Goal: Transaction & Acquisition: Purchase product/service

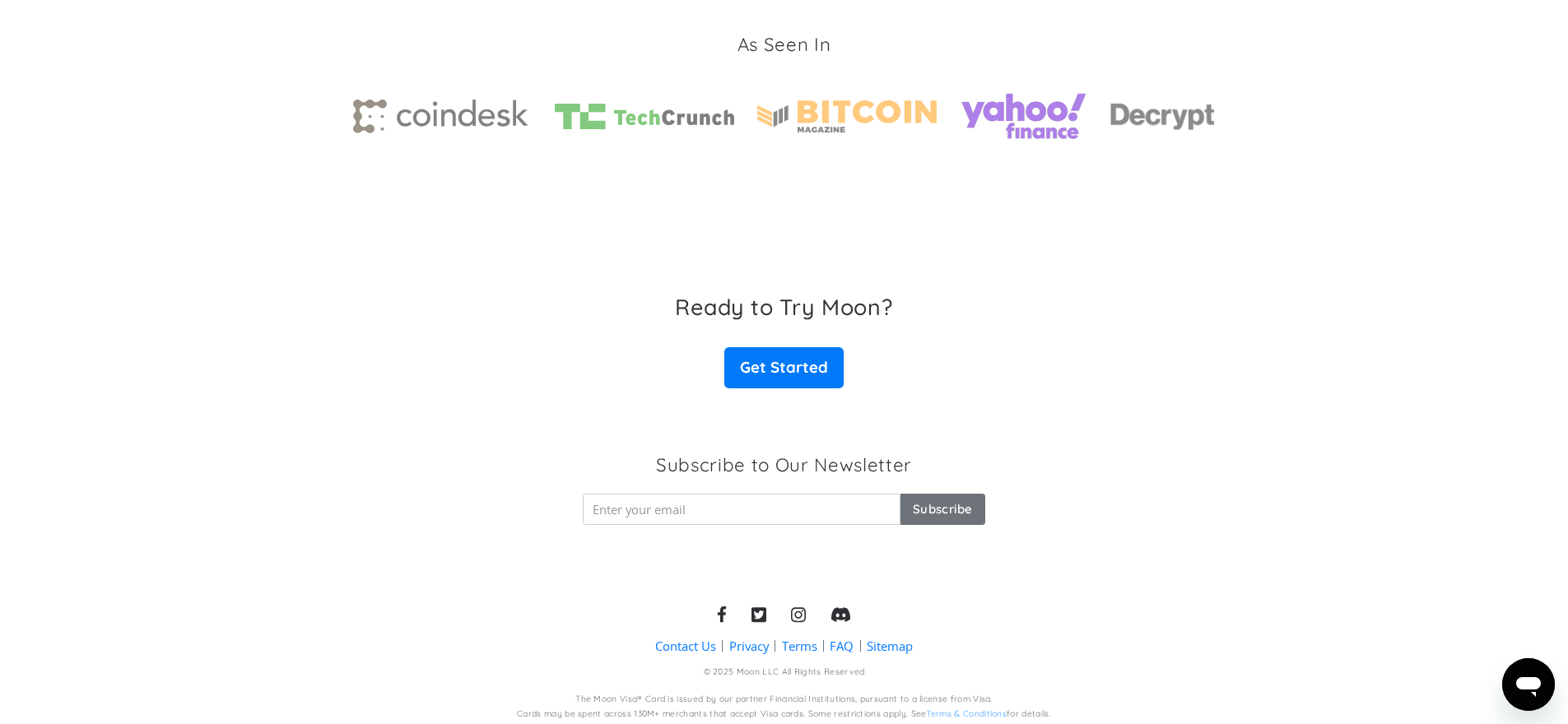
scroll to position [2497, 0]
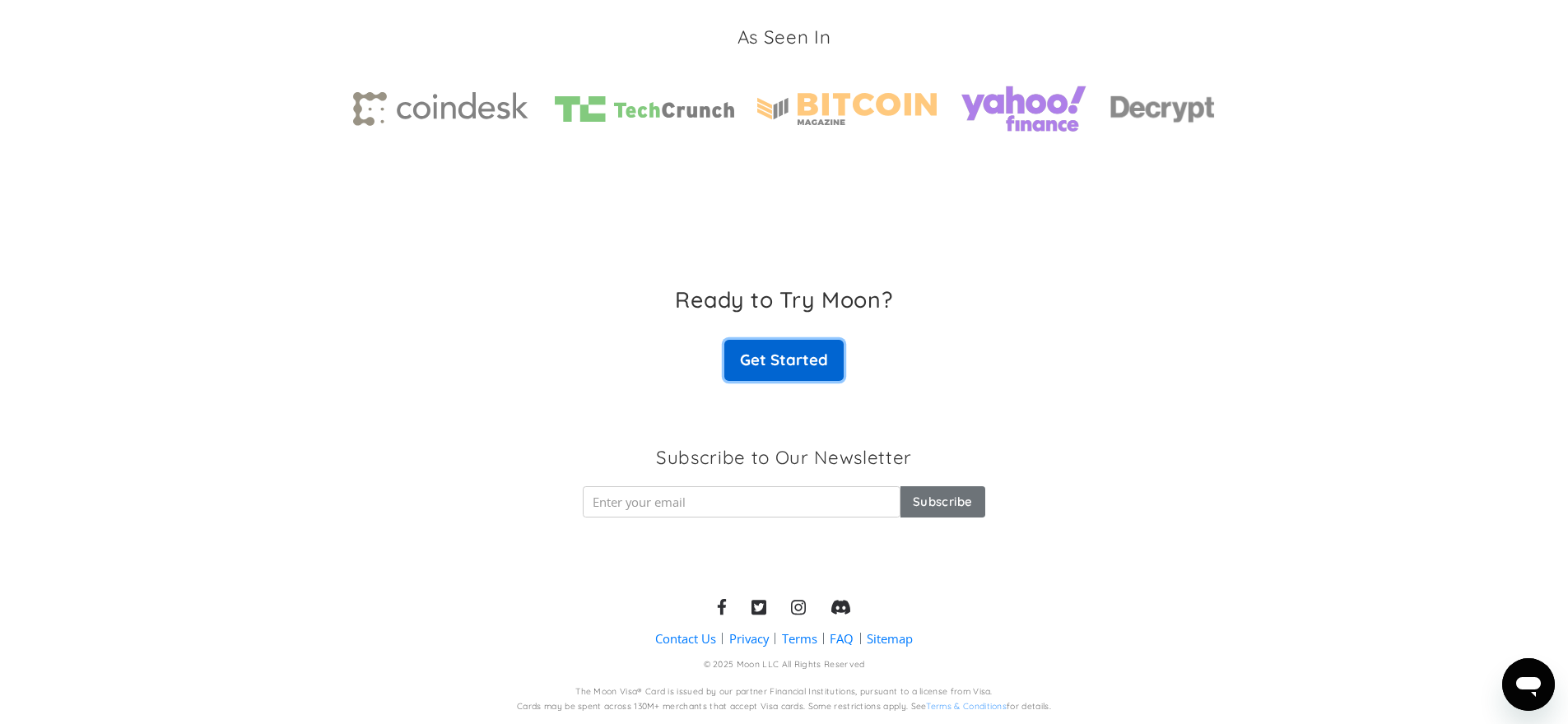
click at [813, 356] on link "Get Started" at bounding box center [784, 361] width 119 height 41
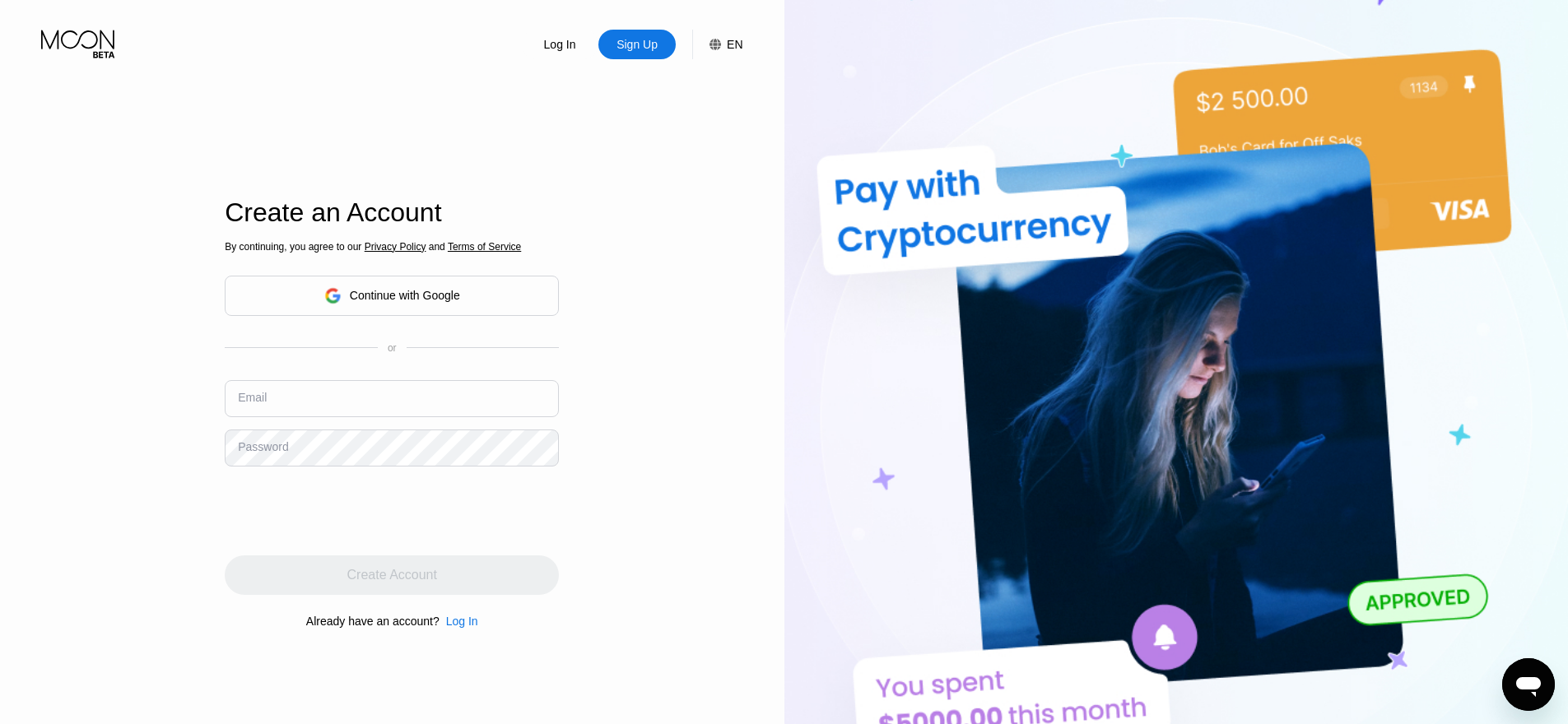
click at [332, 385] on input "text" at bounding box center [392, 399] width 334 height 37
type input "в"
type input "D"
click at [91, 457] on div "Log In Sign Up EN Language English Save Create an Account By continuing, you ag…" at bounding box center [392, 398] width 784 height 796
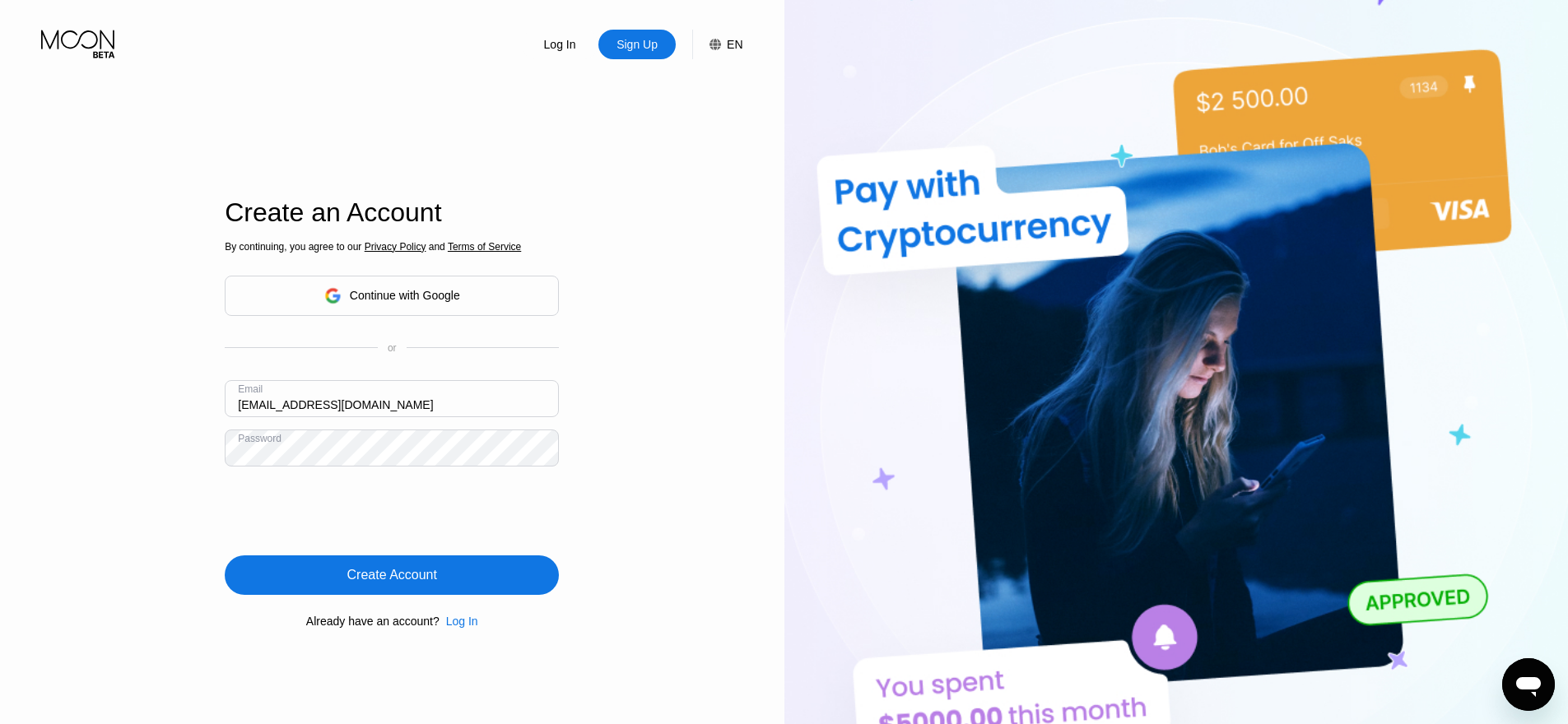
click at [364, 559] on div "Create Account" at bounding box center [392, 575] width 334 height 40
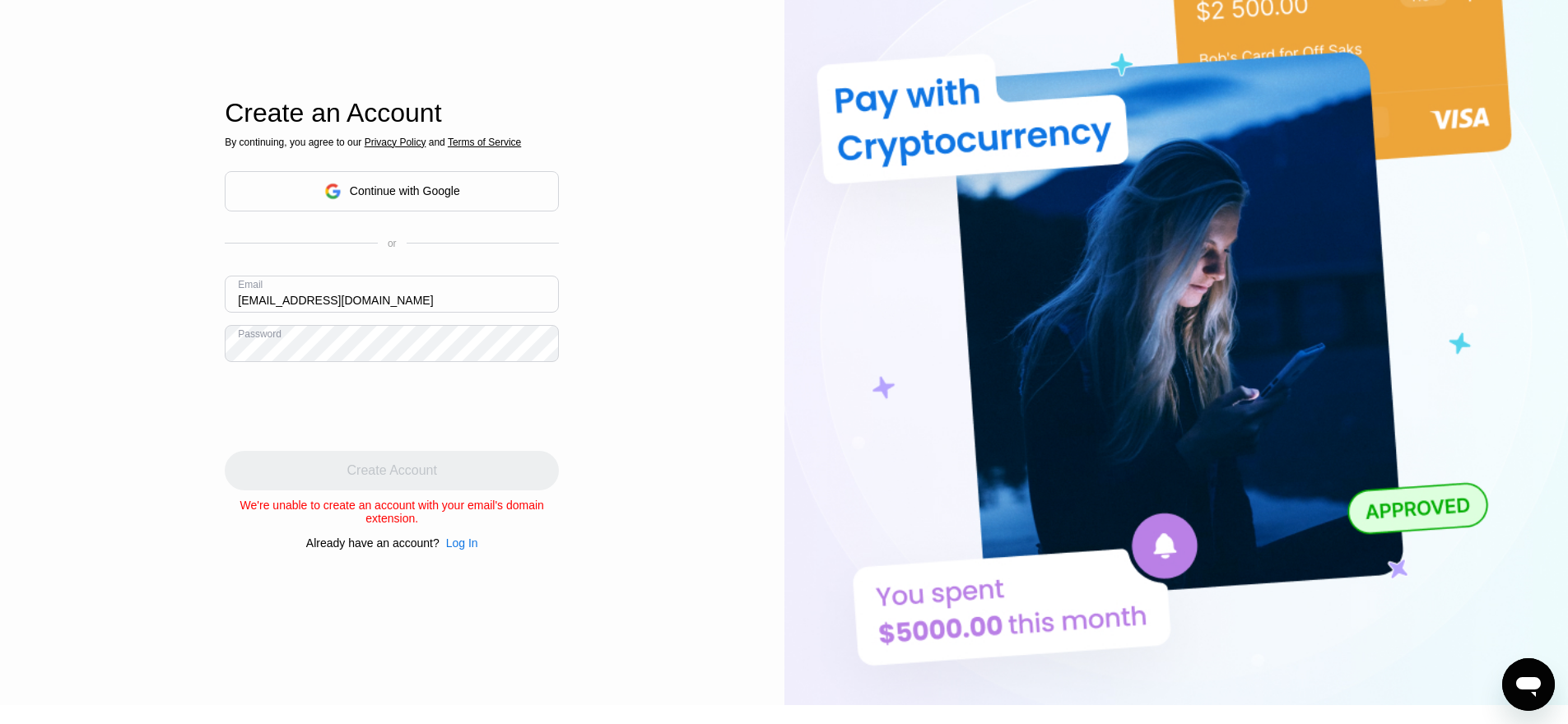
scroll to position [99, 0]
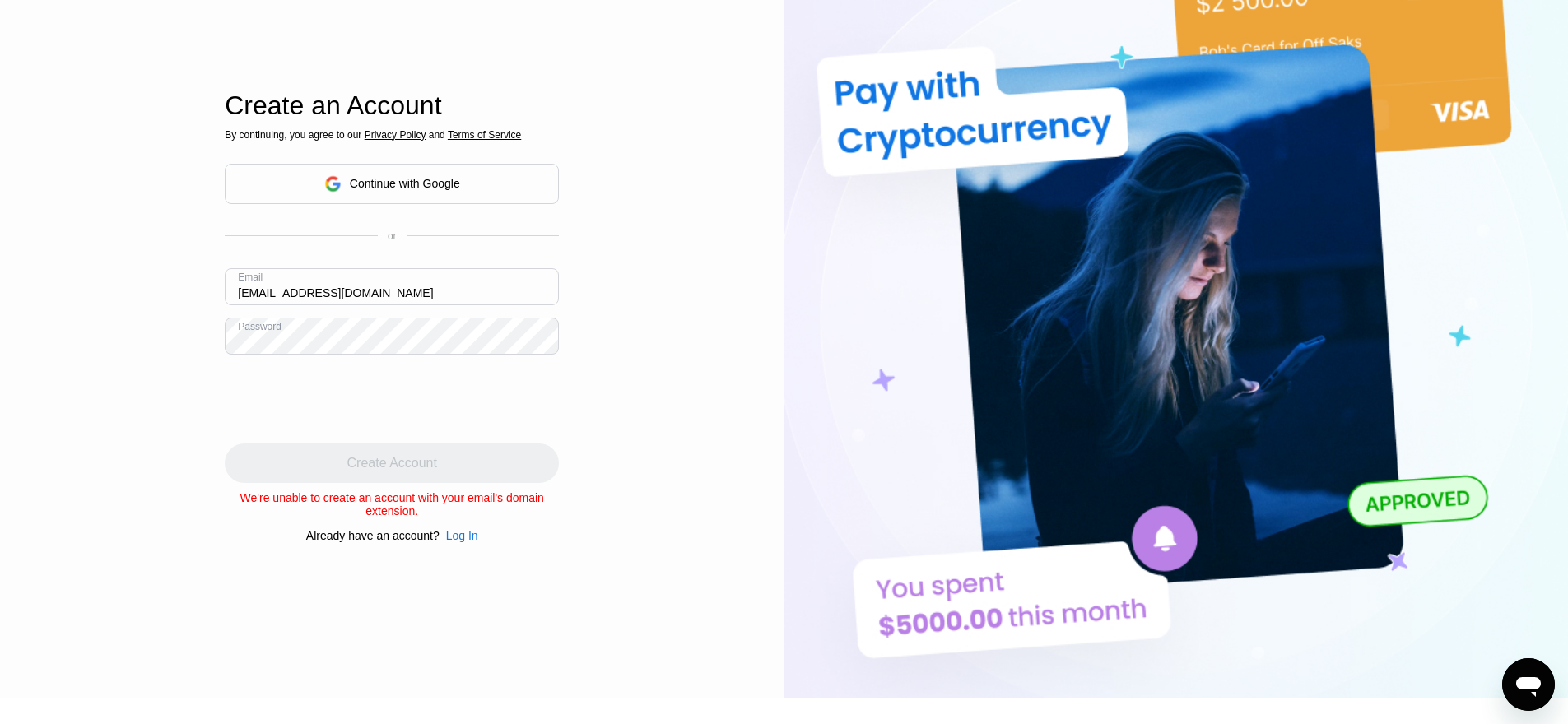
drag, startPoint x: 384, startPoint y: 289, endPoint x: 126, endPoint y: 296, distance: 258.1
click at [146, 295] on div "Log In Sign Up EN Language English Save Create an Account By continuing, you ag…" at bounding box center [392, 299] width 784 height 796
type input "[EMAIL_ADDRESS][DOMAIN_NAME]"
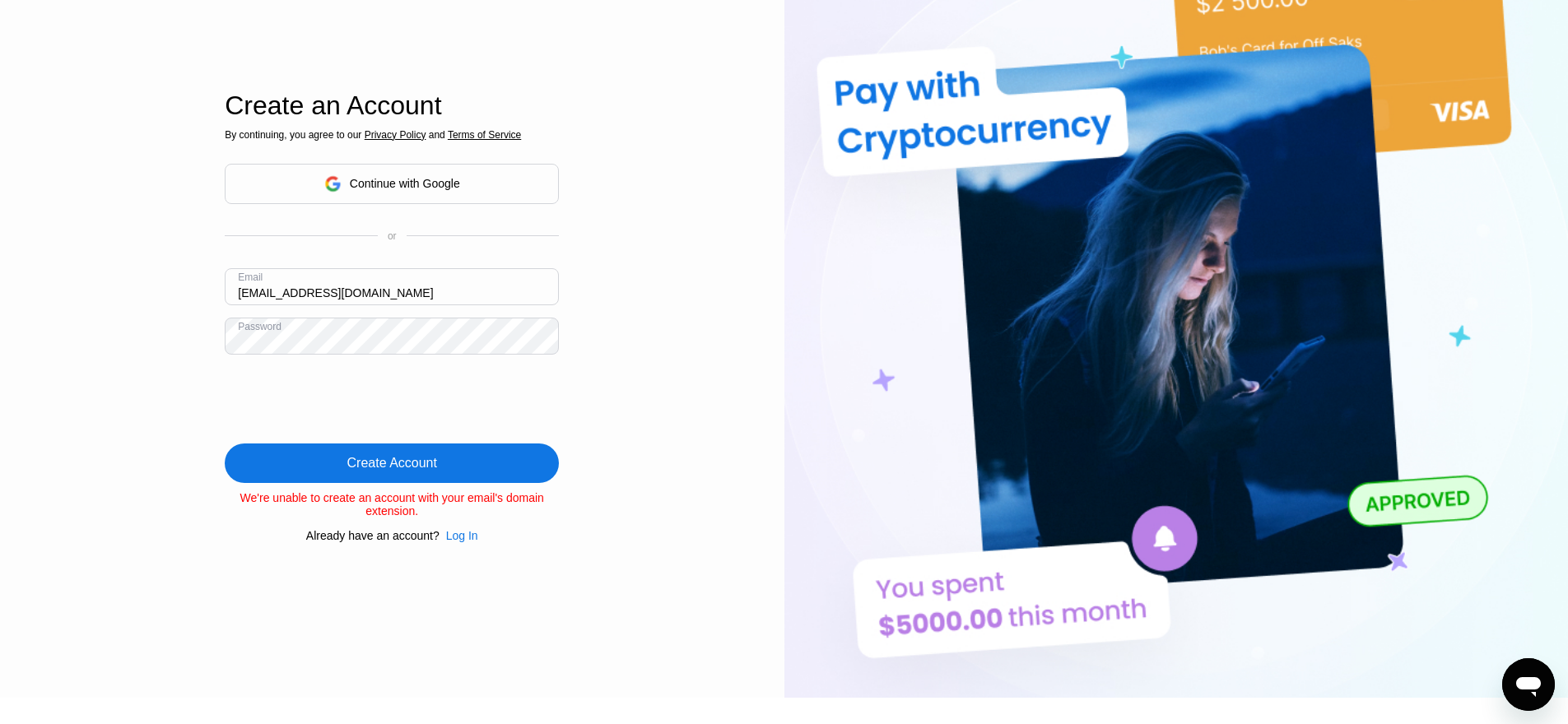
click at [459, 467] on div "Create Account" at bounding box center [392, 463] width 334 height 40
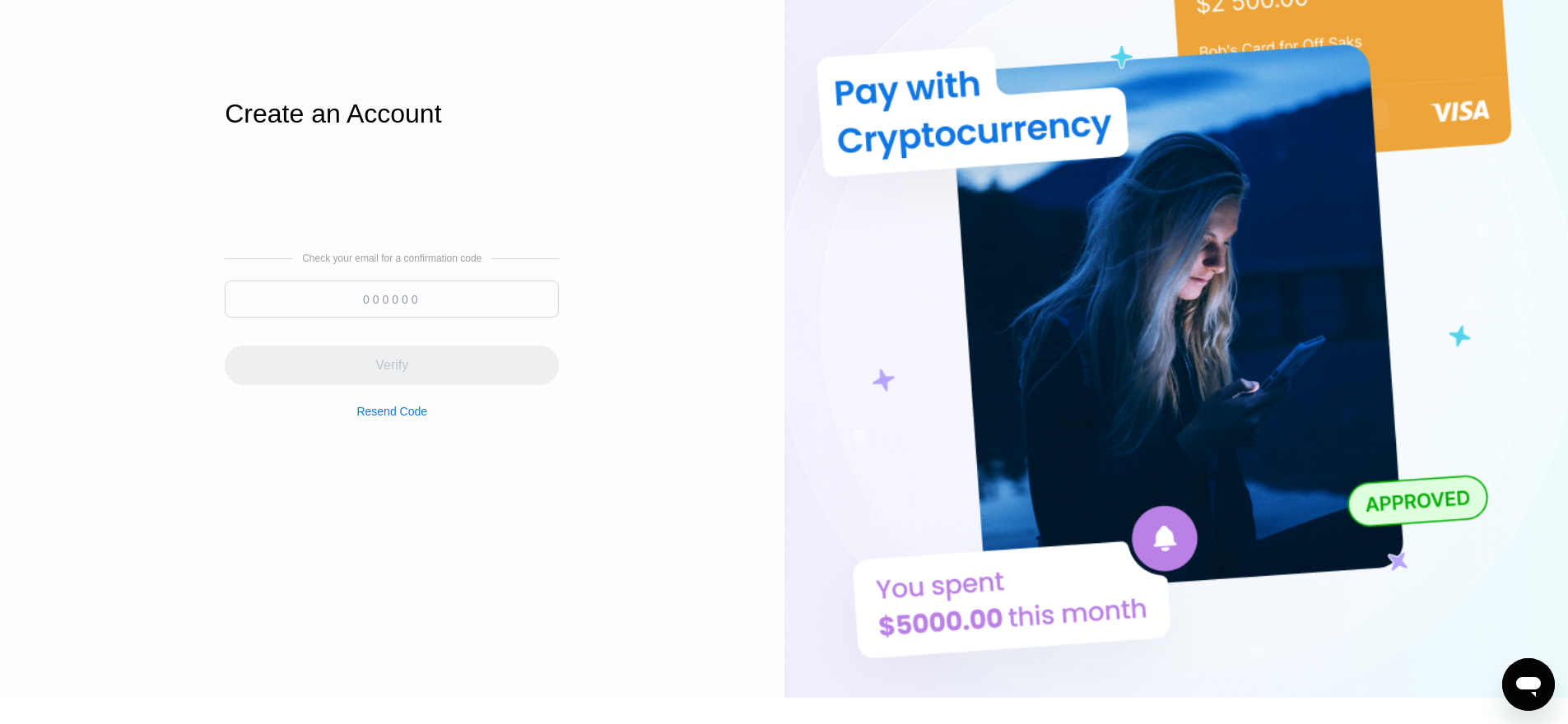
click at [440, 312] on input at bounding box center [392, 299] width 334 height 37
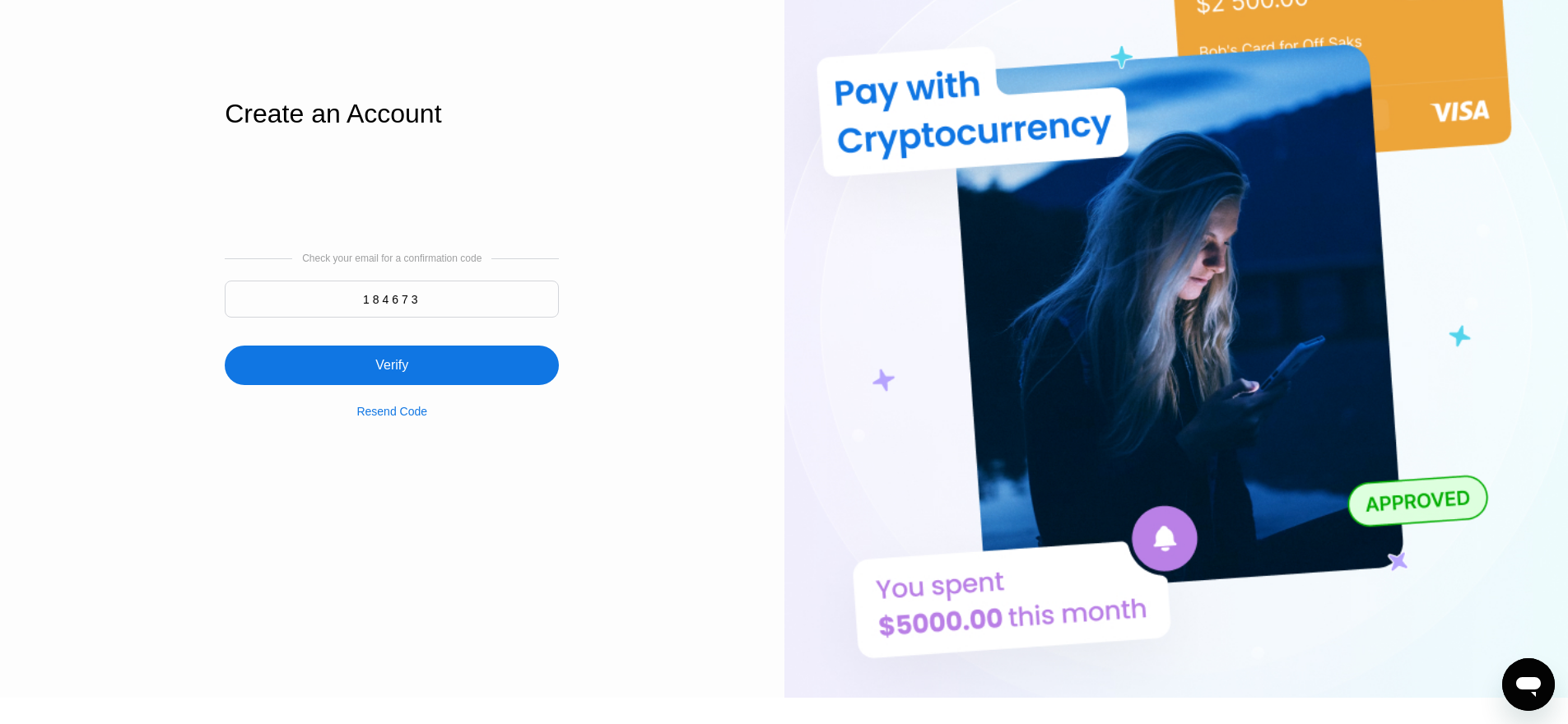
type input "184673"
click at [418, 374] on div "Verify" at bounding box center [392, 366] width 334 height 40
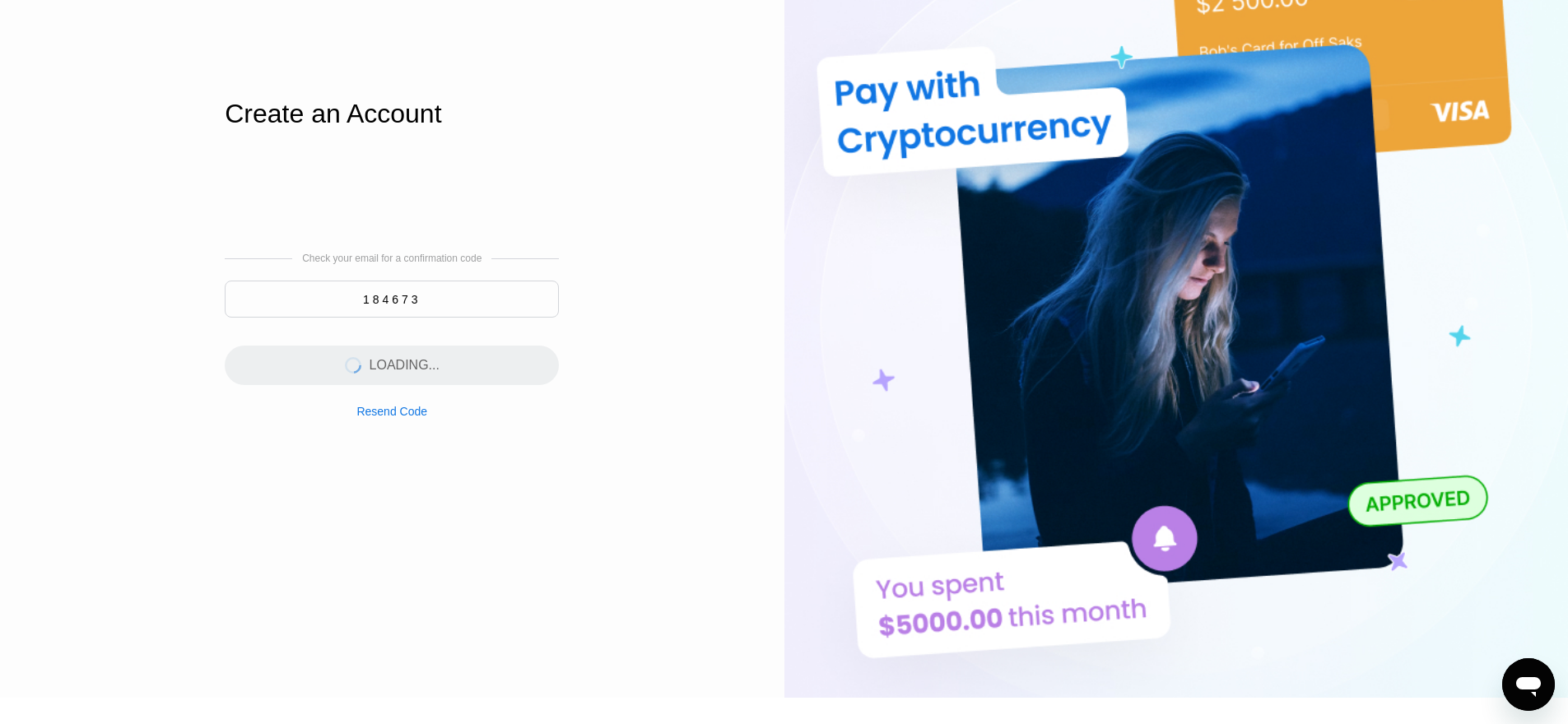
scroll to position [0, 0]
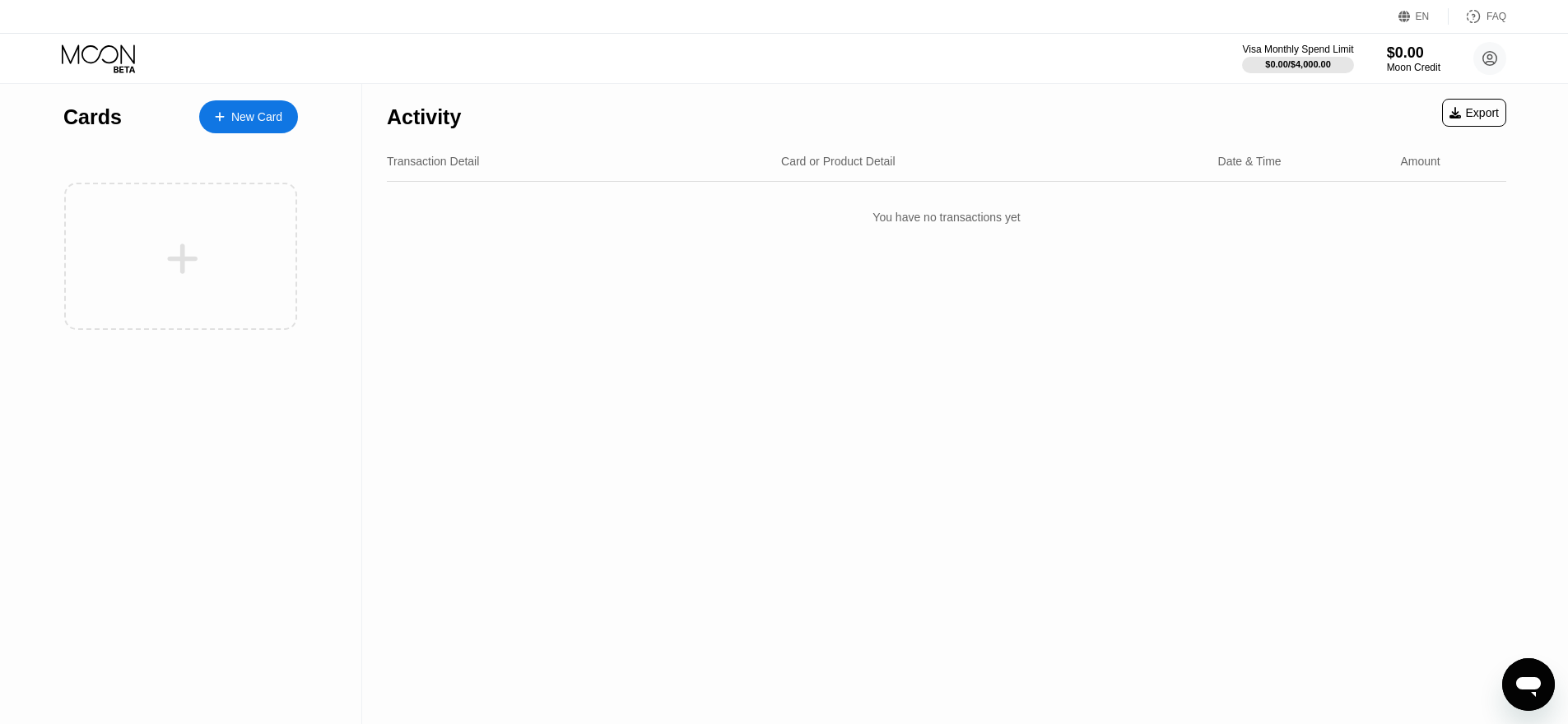
click at [238, 114] on div "New Card" at bounding box center [257, 117] width 51 height 14
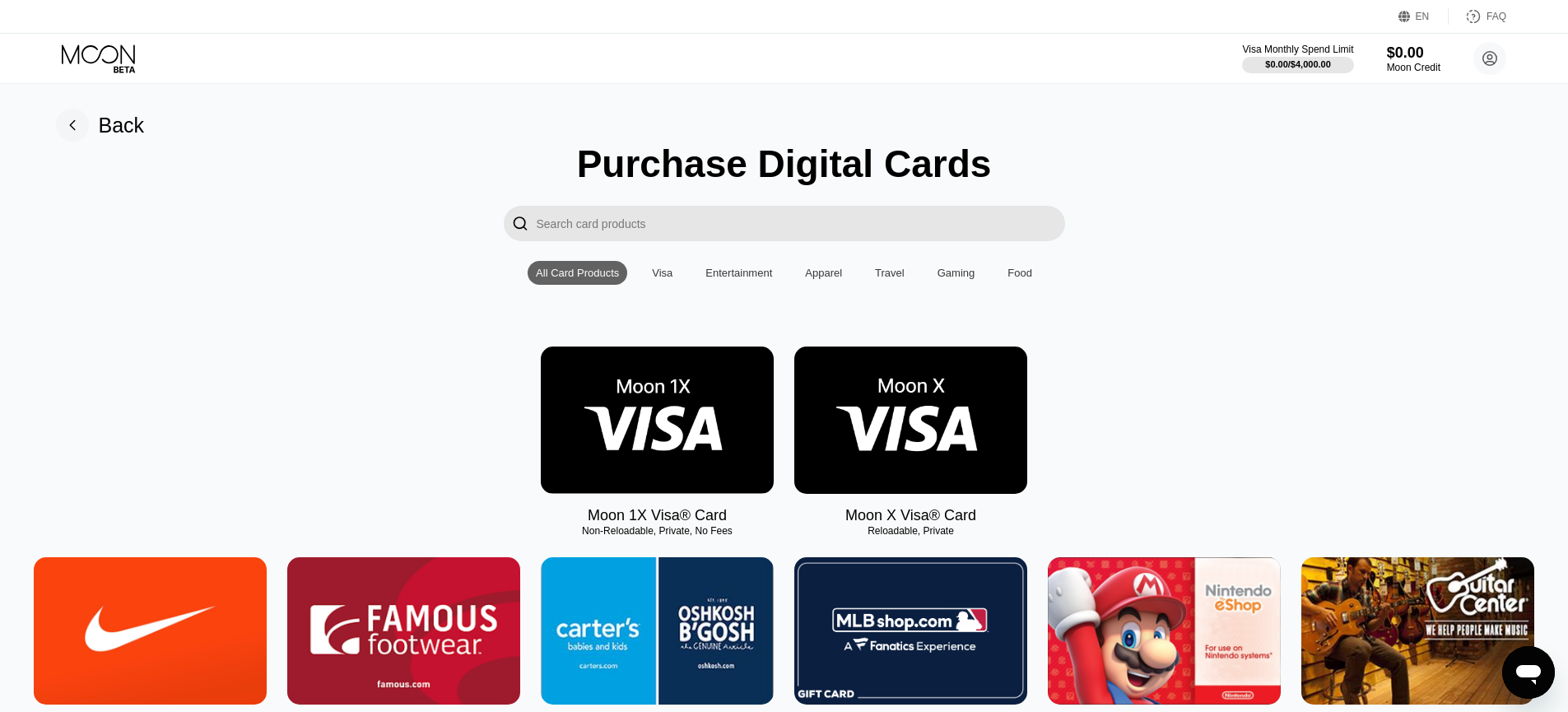
click at [666, 232] on input "Search card products" at bounding box center [801, 223] width 529 height 35
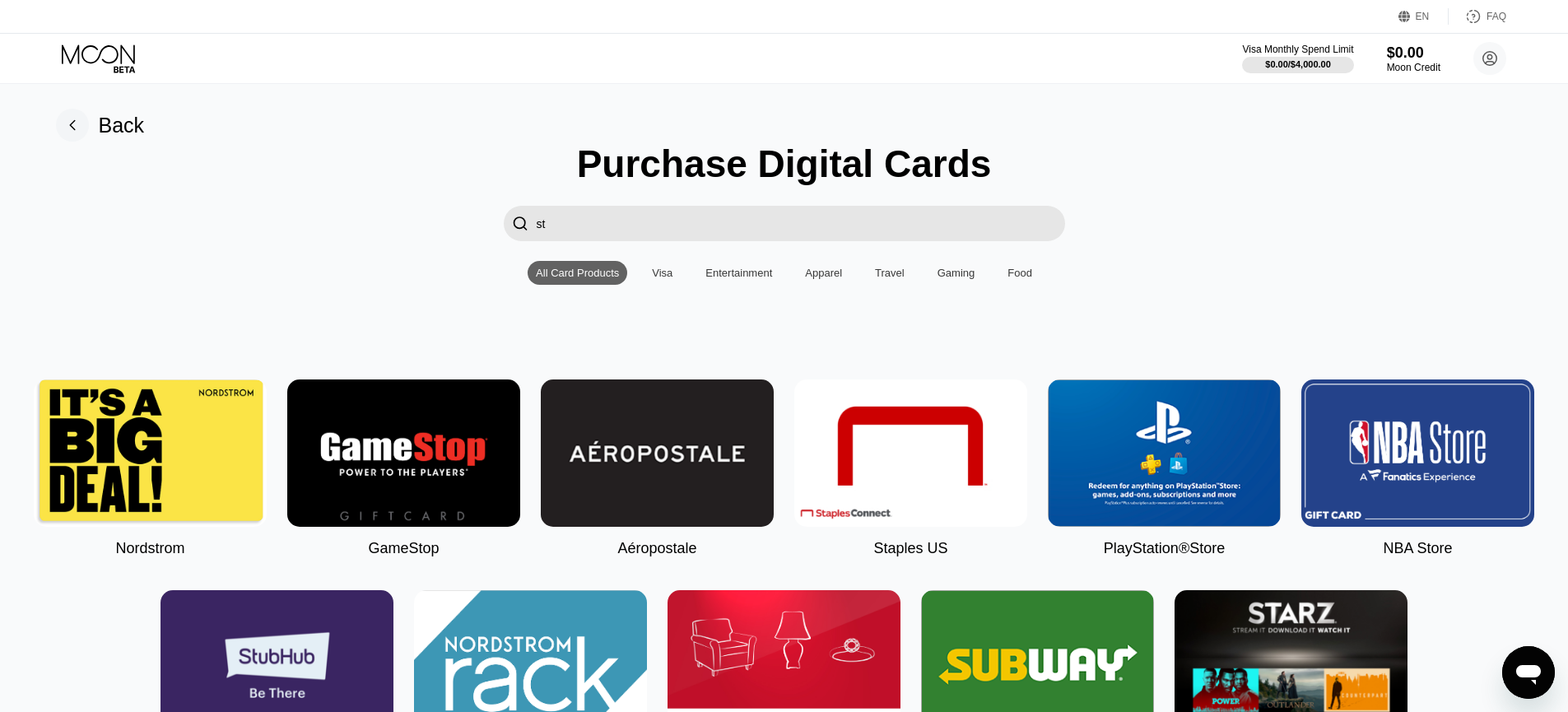
type input "str"
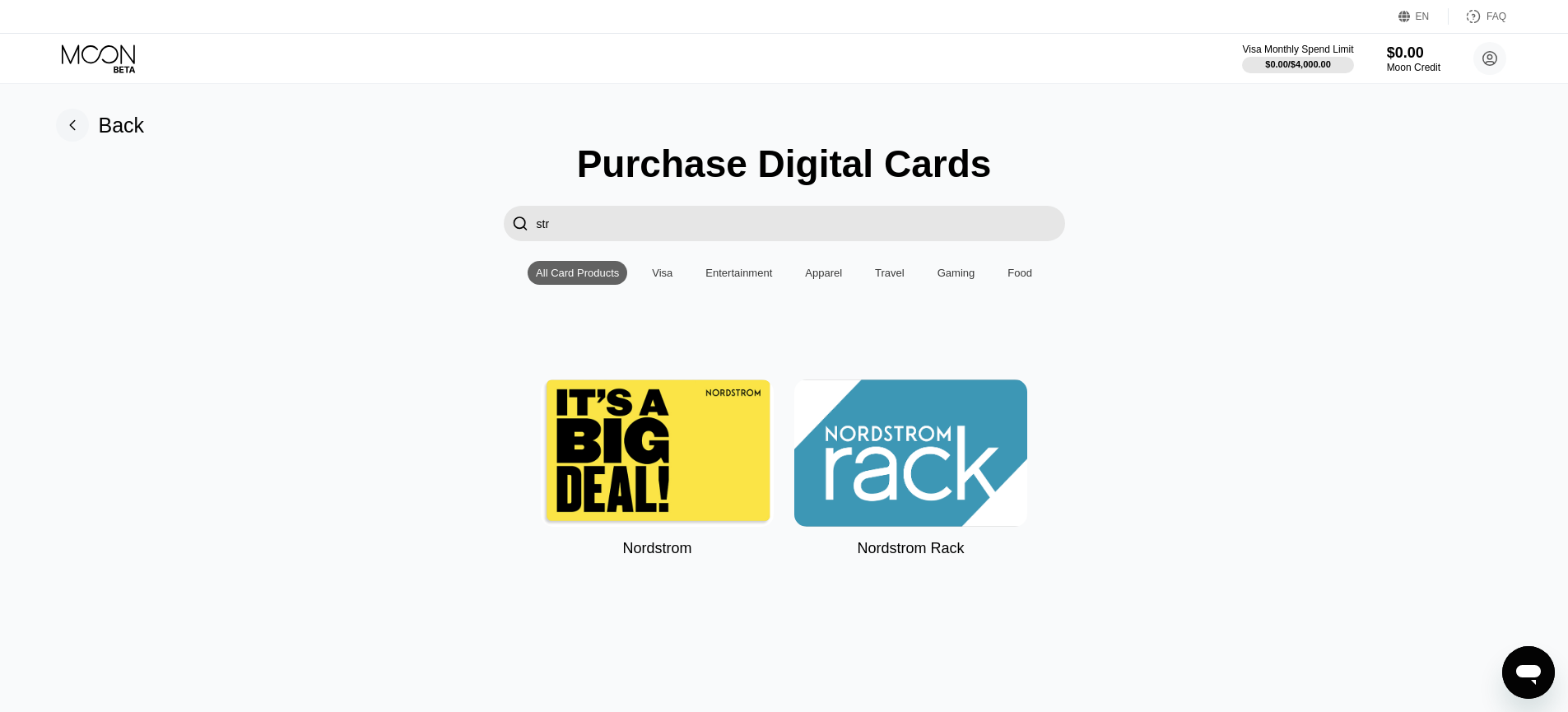
drag, startPoint x: 621, startPoint y: 226, endPoint x: 445, endPoint y: 227, distance: 176.0
click at [447, 227] on div " str" at bounding box center [784, 223] width 1531 height 35
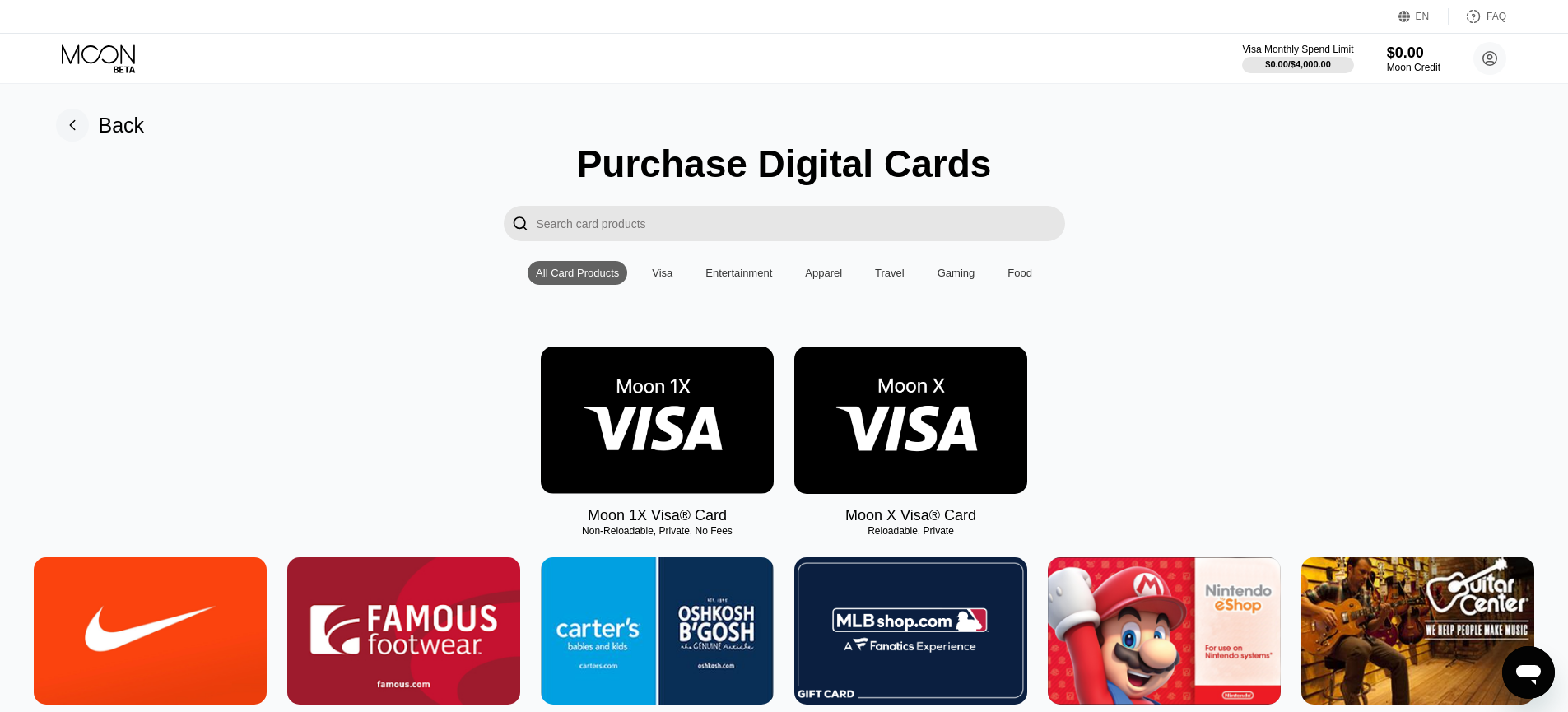
click at [659, 277] on div "Visa" at bounding box center [662, 273] width 21 height 12
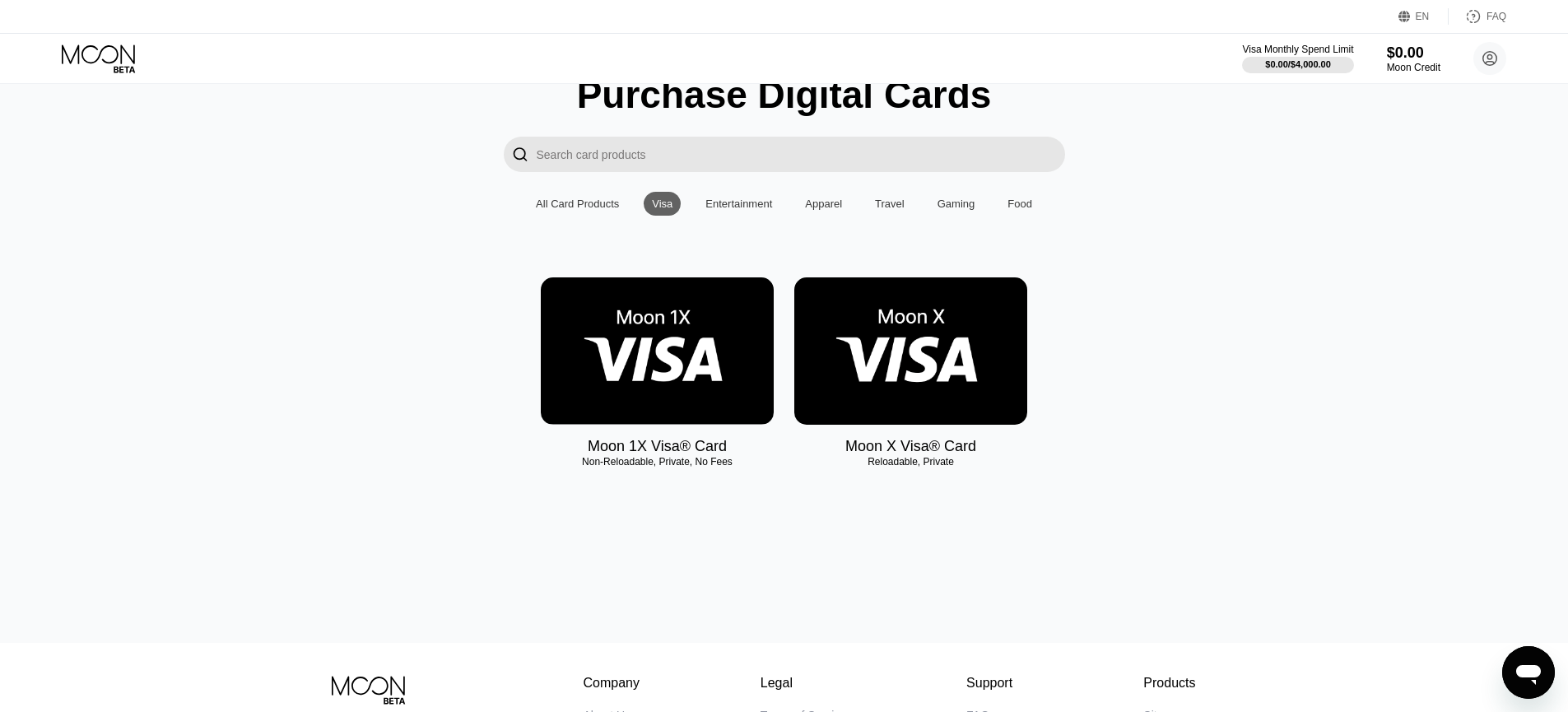
scroll to position [43, 0]
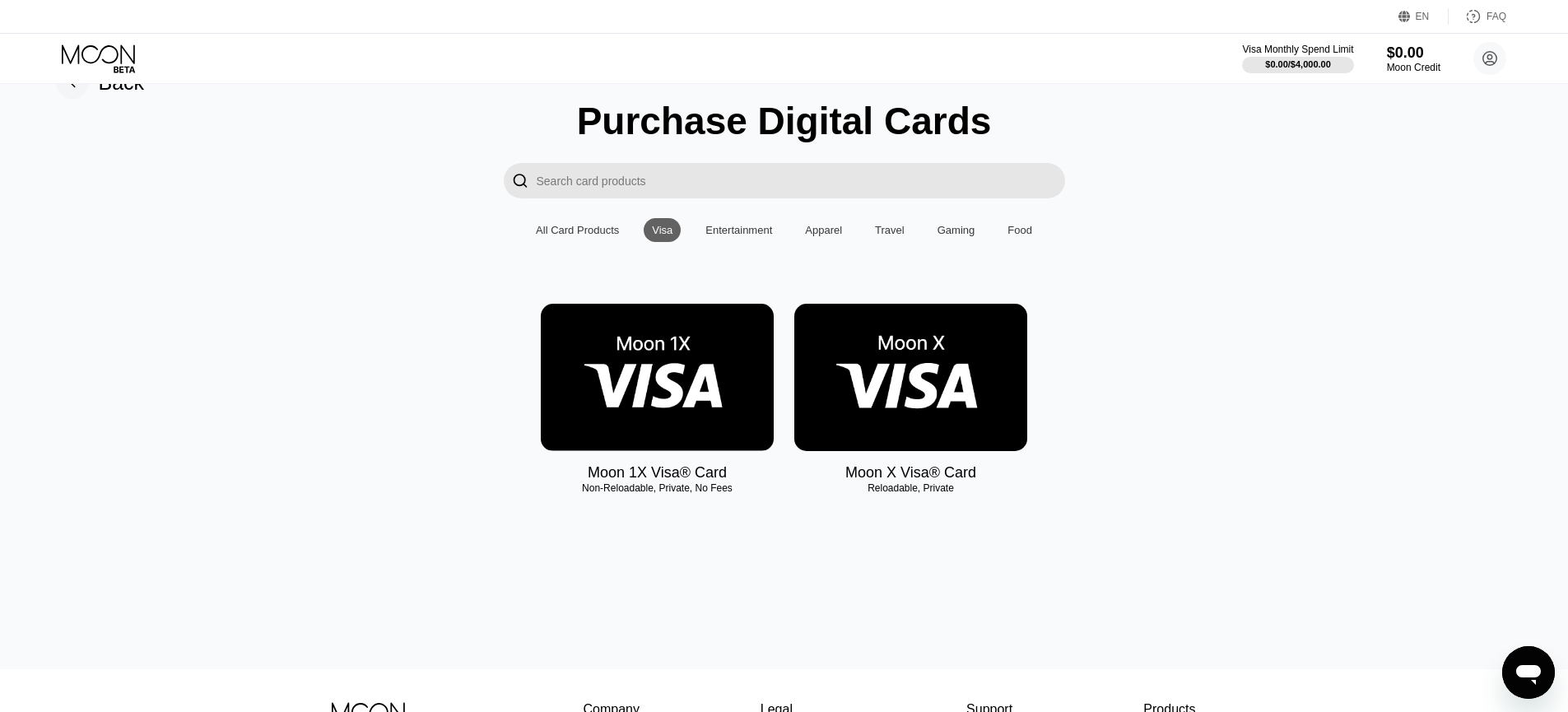
click at [575, 240] on div "All Card Products" at bounding box center [578, 230] width 100 height 24
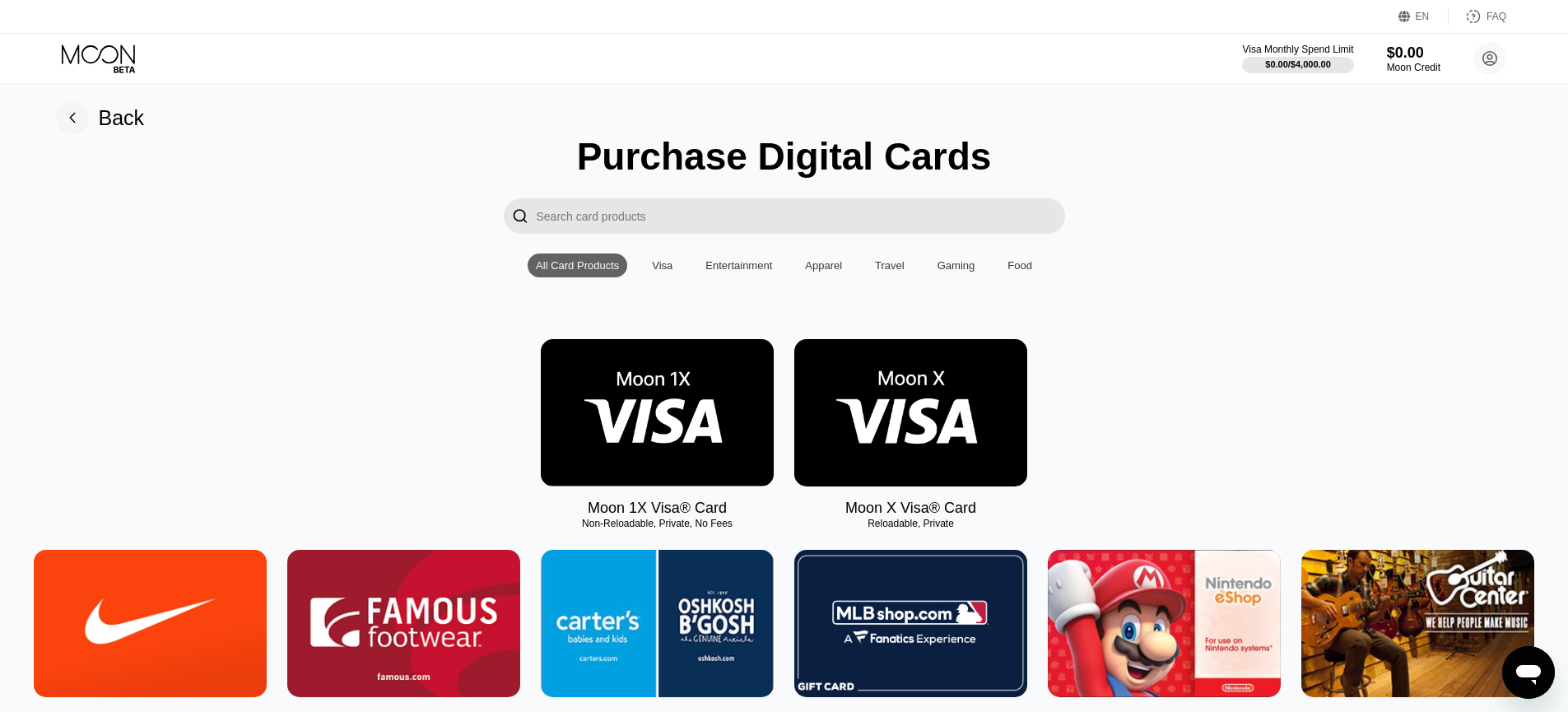
scroll to position [0, 0]
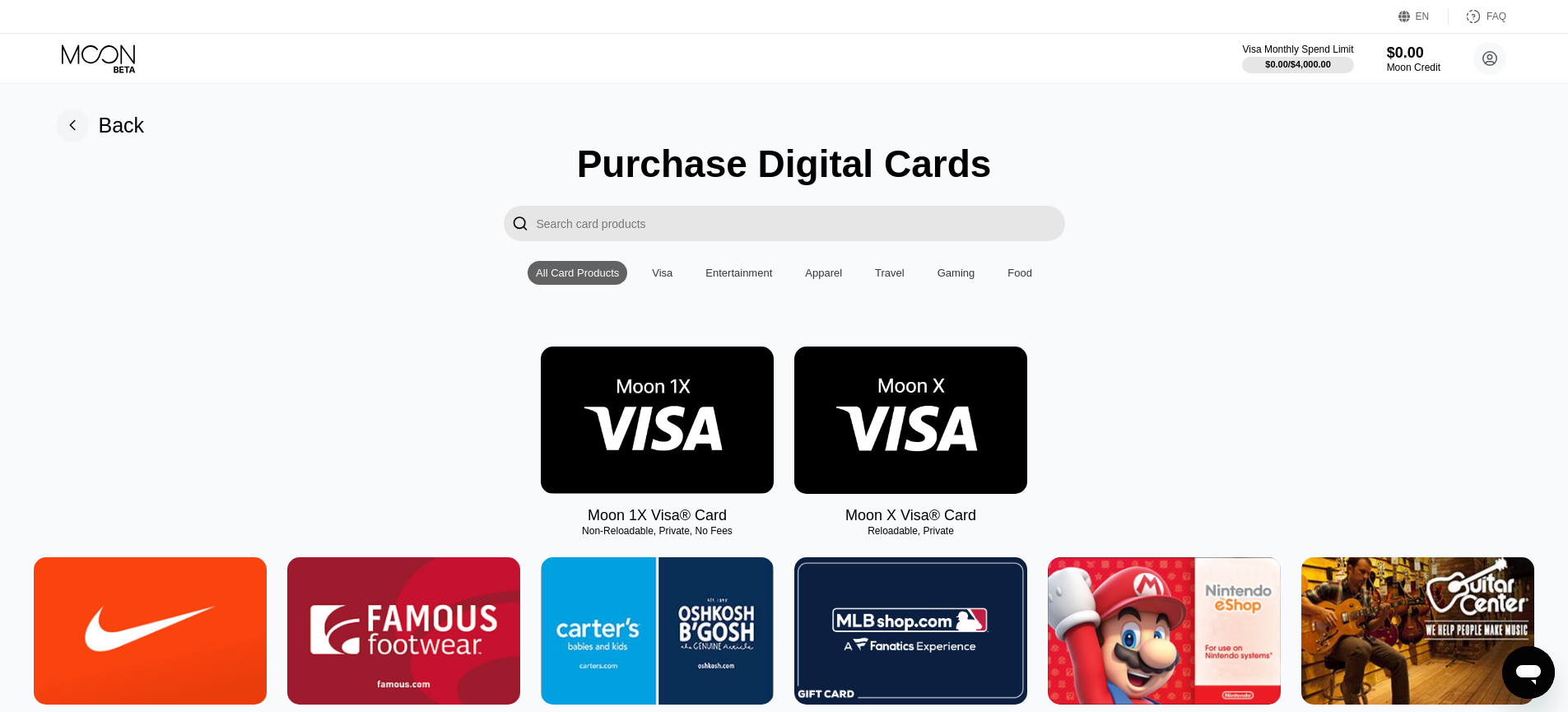
click at [657, 429] on img at bounding box center [657, 419] width 233 height 147
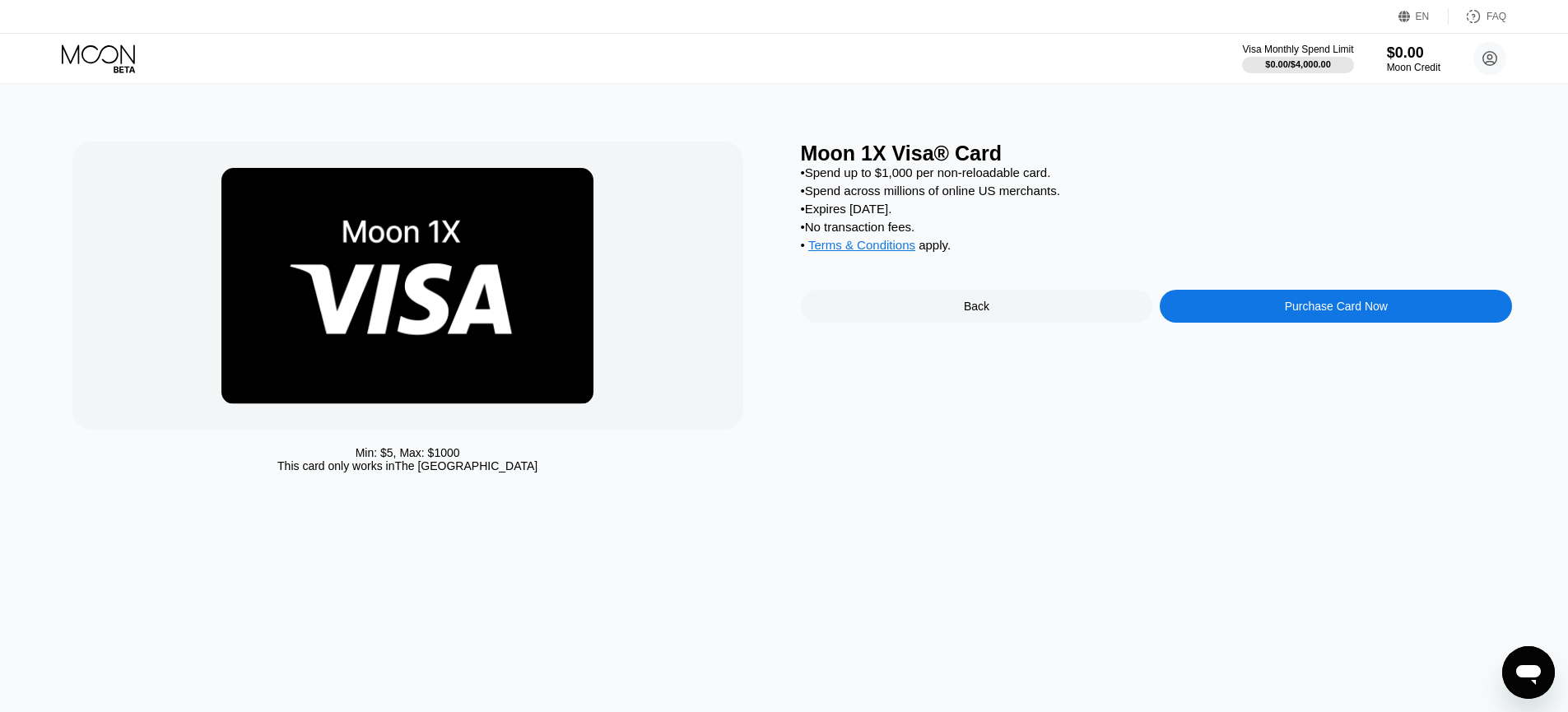
click at [1282, 311] on div "Purchase Card Now" at bounding box center [1336, 306] width 352 height 33
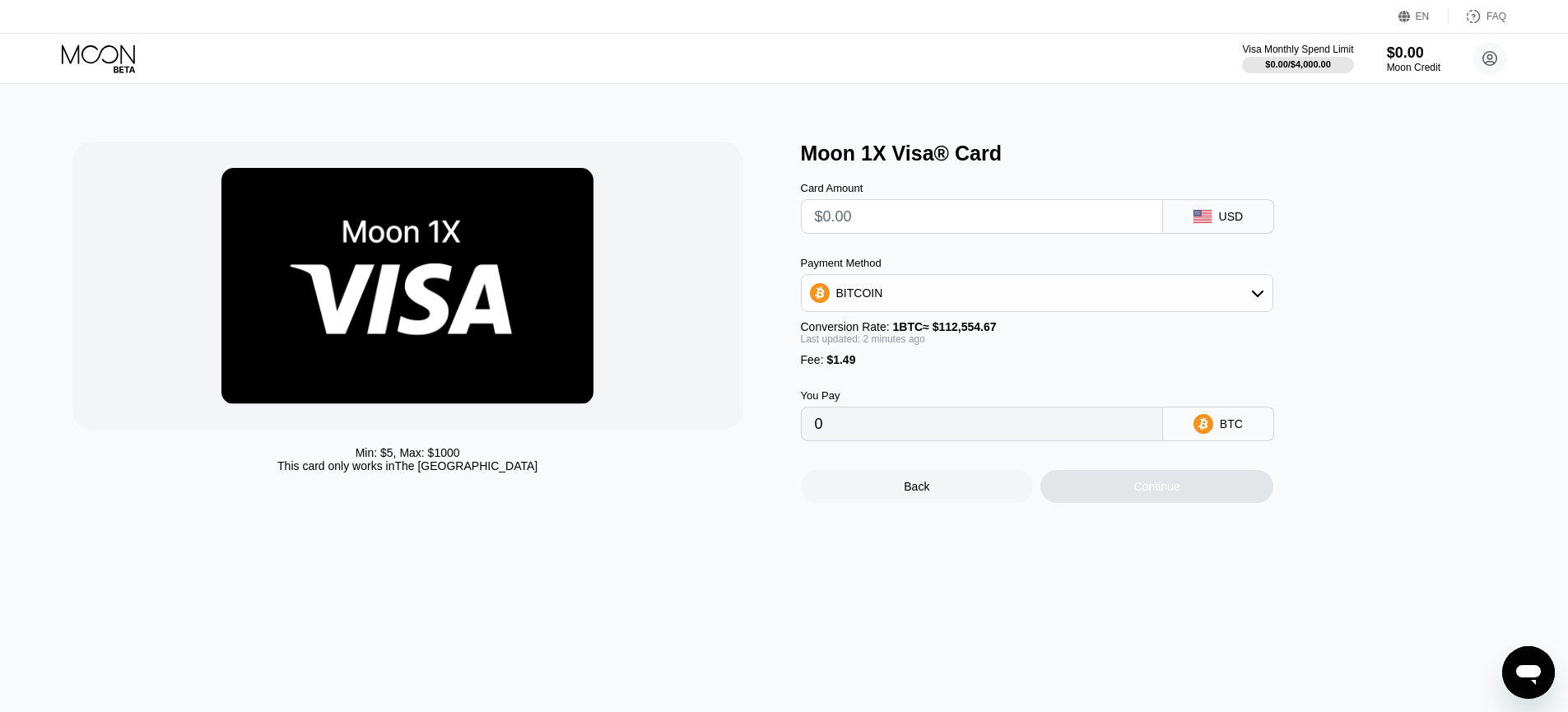
click at [969, 222] on input "text" at bounding box center [982, 216] width 334 height 33
click at [1261, 292] on icon at bounding box center [1257, 293] width 13 height 13
click at [1251, 290] on icon at bounding box center [1257, 293] width 13 height 13
click at [1251, 293] on icon at bounding box center [1257, 293] width 13 height 13
click at [1081, 379] on div "USDT on TRON" at bounding box center [1046, 374] width 426 height 13
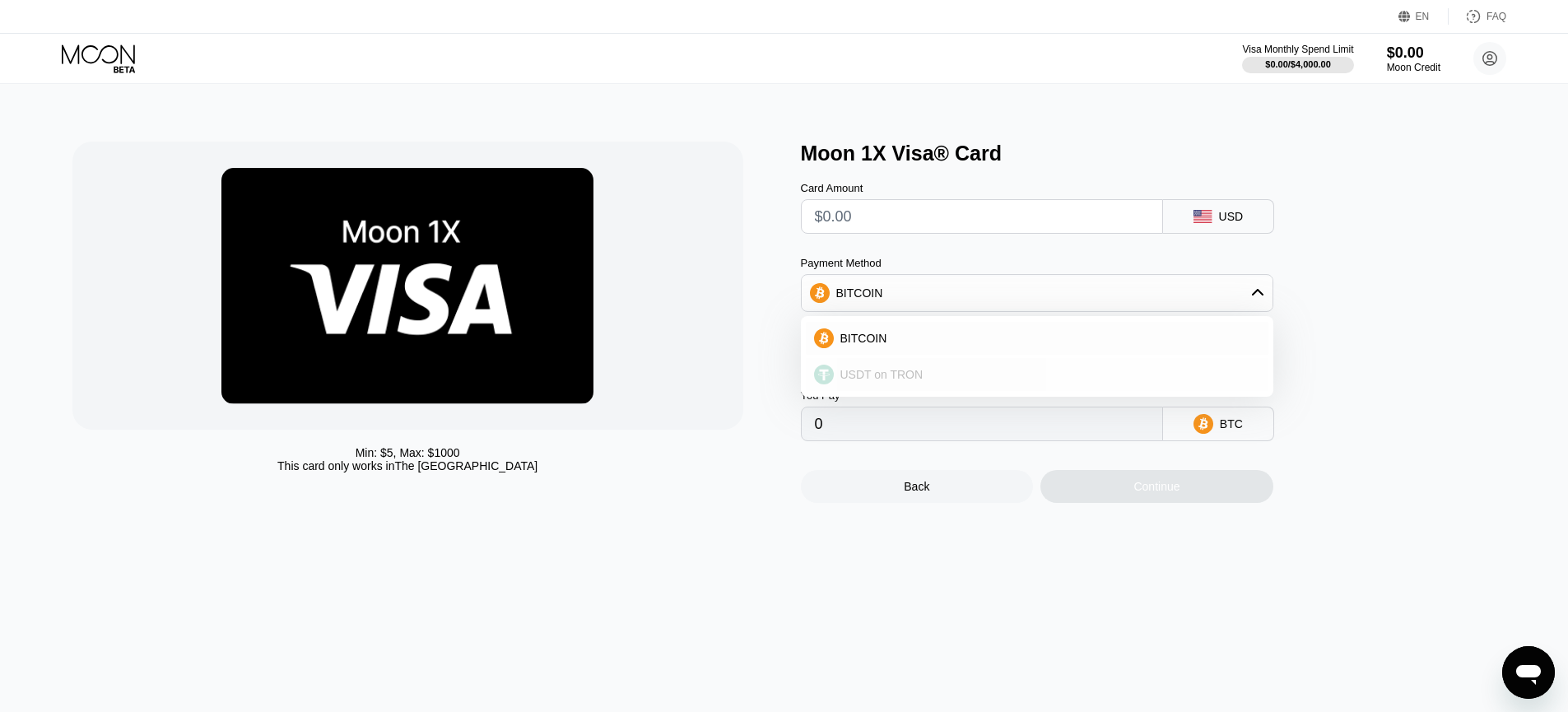
type input "0.00"
click at [932, 424] on input "0.00" at bounding box center [982, 424] width 334 height 33
click at [1196, 484] on div "Continue" at bounding box center [1156, 486] width 233 height 33
click at [984, 428] on input "0.00" at bounding box center [982, 424] width 334 height 33
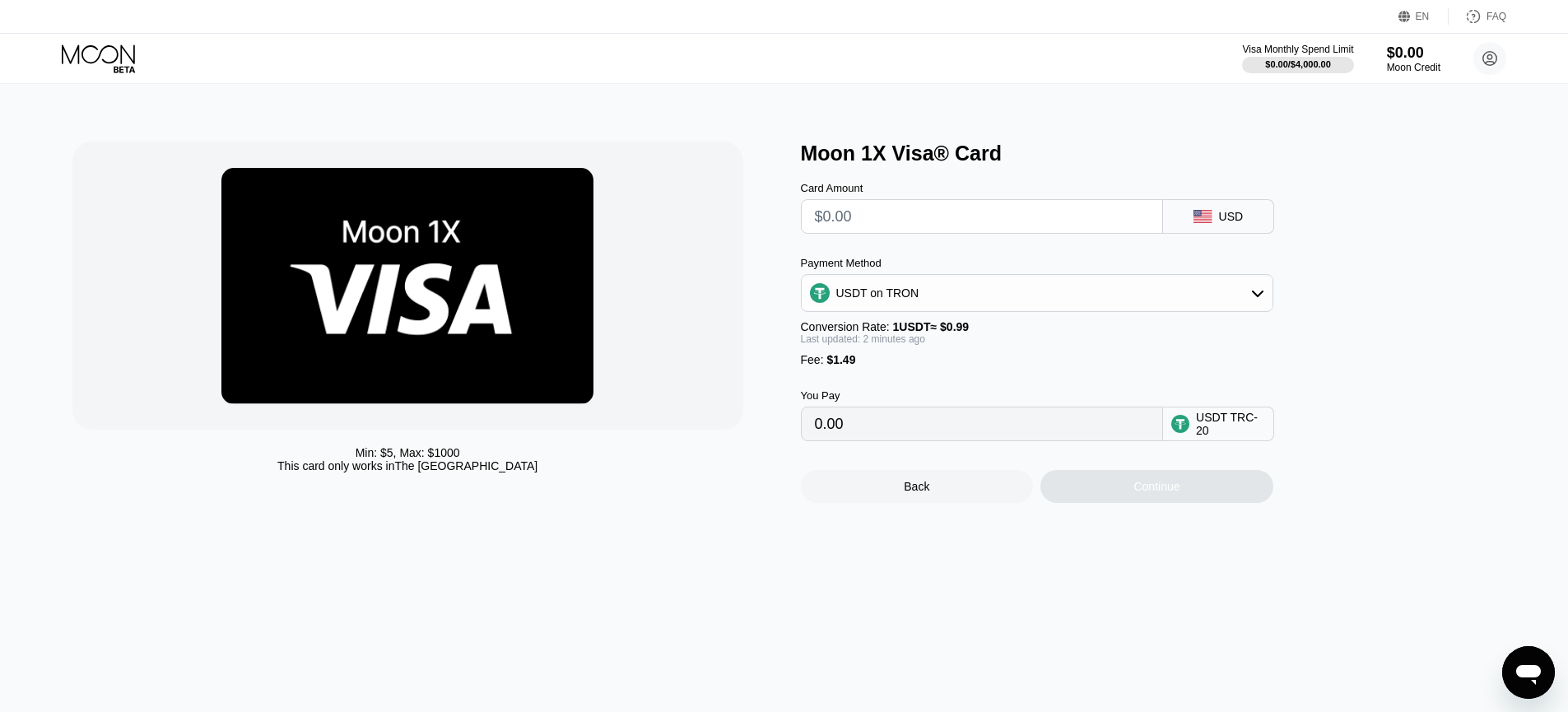
click at [907, 417] on input "0.00" at bounding box center [982, 424] width 334 height 33
click at [808, 420] on div "0.00" at bounding box center [982, 424] width 363 height 34
click at [852, 419] on input "0.00" at bounding box center [982, 424] width 334 height 33
click at [889, 211] on input "text" at bounding box center [982, 216] width 334 height 33
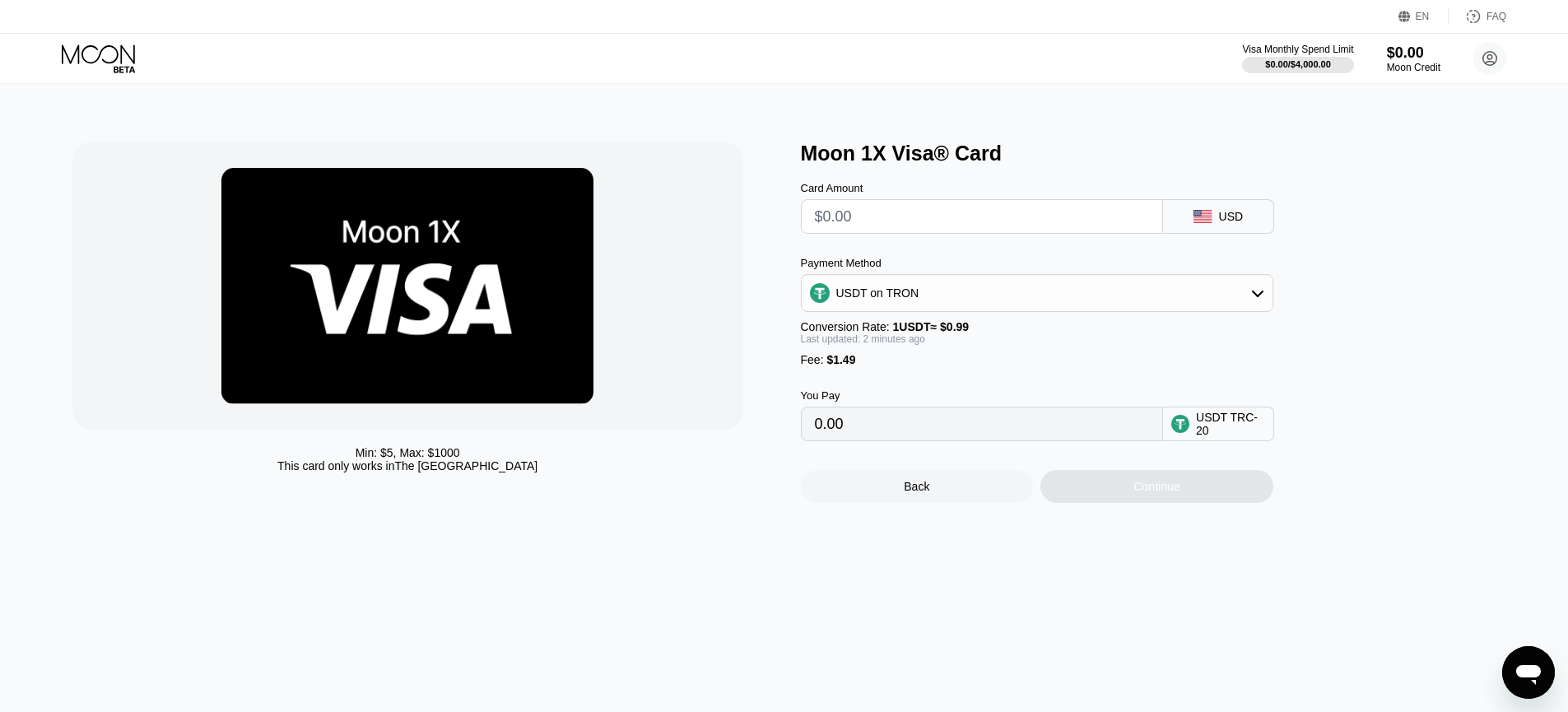
type input "$1"
type input "2.52"
drag, startPoint x: 889, startPoint y: 220, endPoint x: 820, endPoint y: 219, distance: 69.0
click at [820, 219] on input "$1" at bounding box center [982, 216] width 334 height 33
type input "$5"
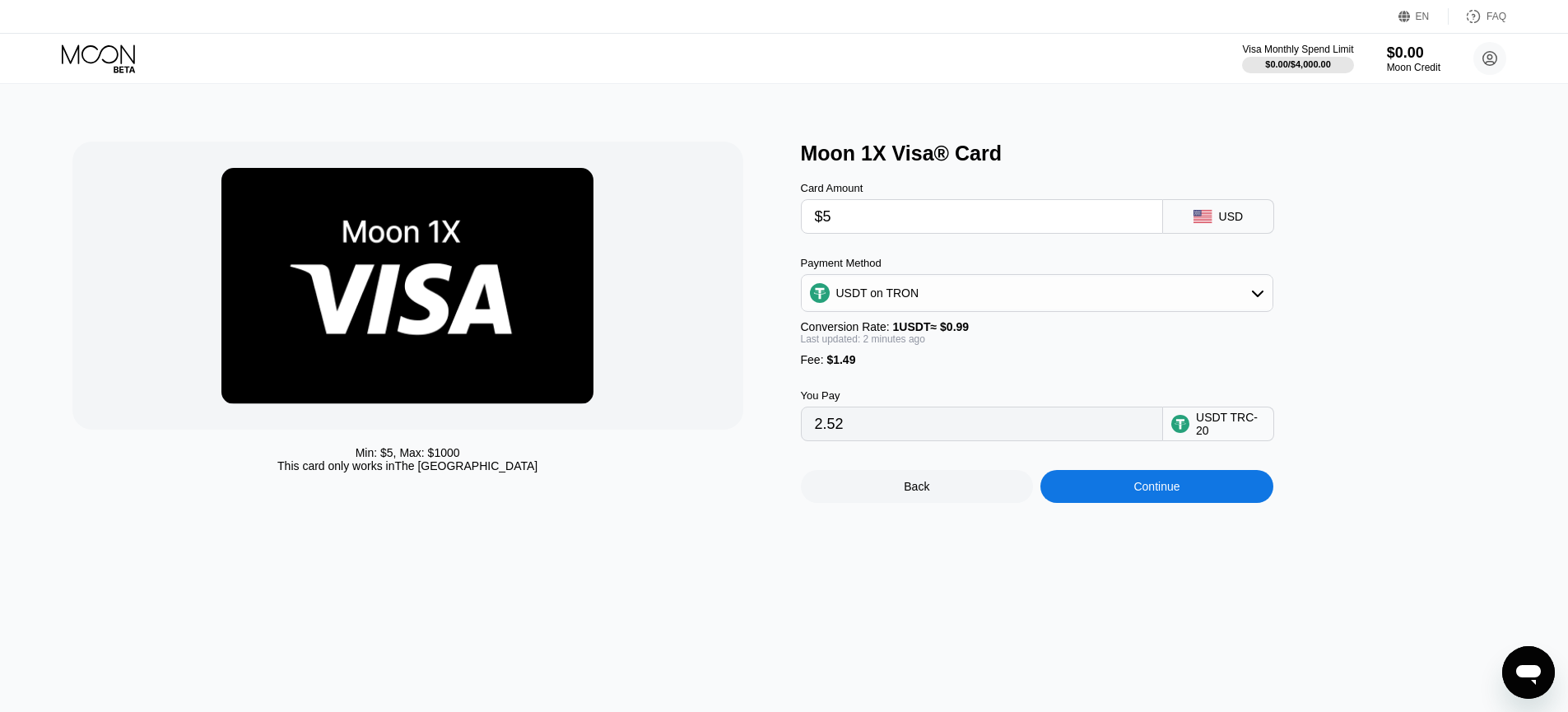
type input "6.56"
type input "$5"
click at [1320, 325] on div "Card Amount $5 USD Payment Method USDT on TRON Conversion Rate: 1 USDT ≈ $0.99 …" at bounding box center [1064, 303] width 527 height 276
click at [1314, 57] on div at bounding box center [1298, 65] width 114 height 16
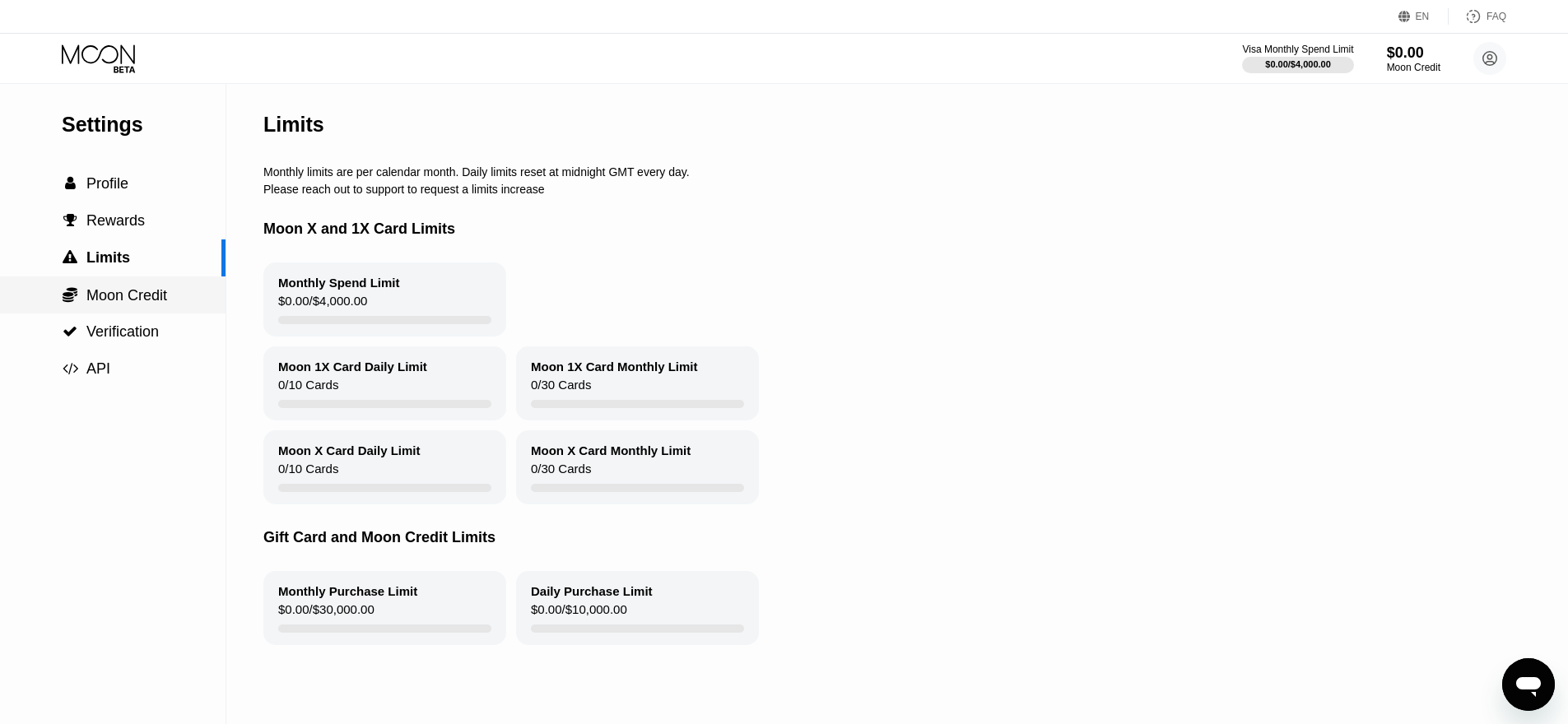
click at [151, 296] on span "Moon Credit" at bounding box center [127, 295] width 81 height 16
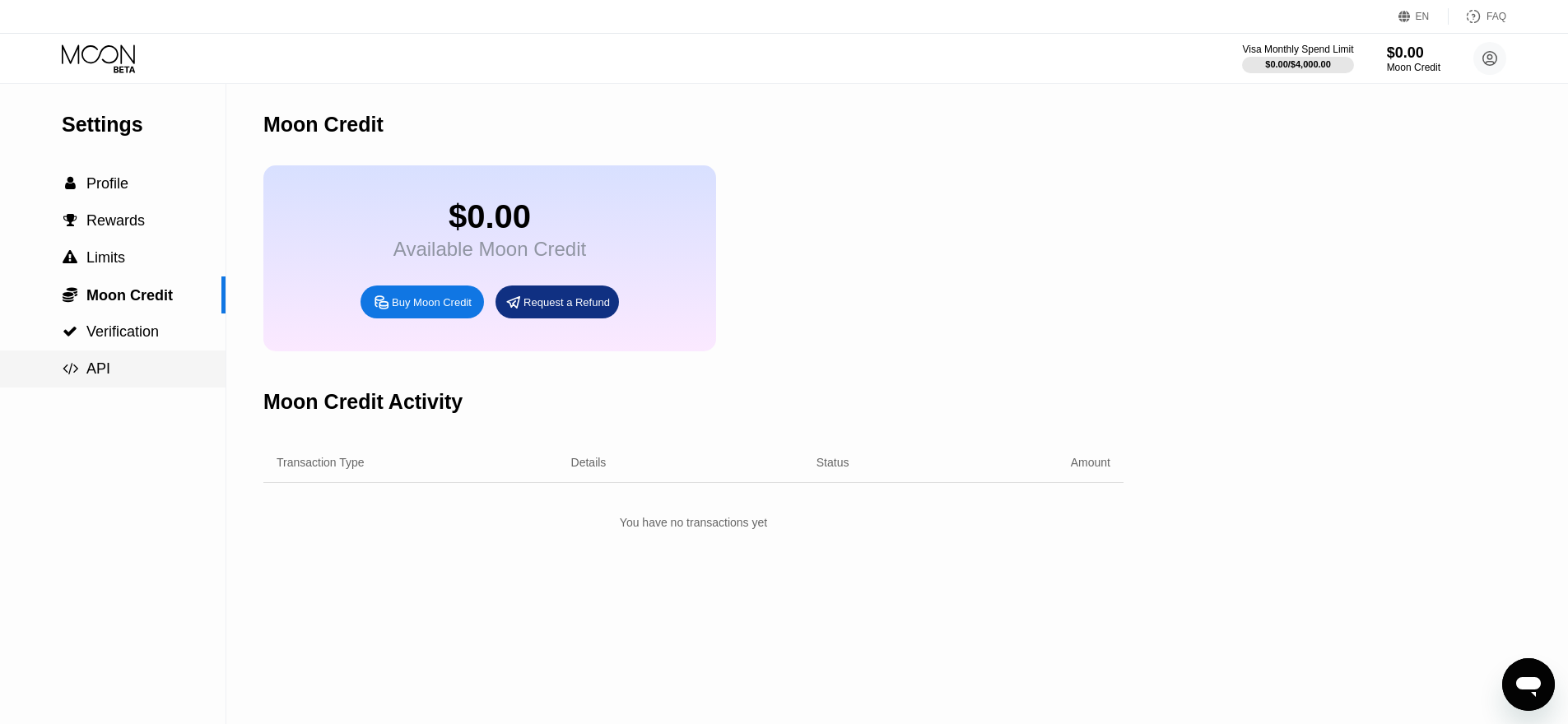
click at [140, 367] on div " API" at bounding box center [113, 369] width 226 height 17
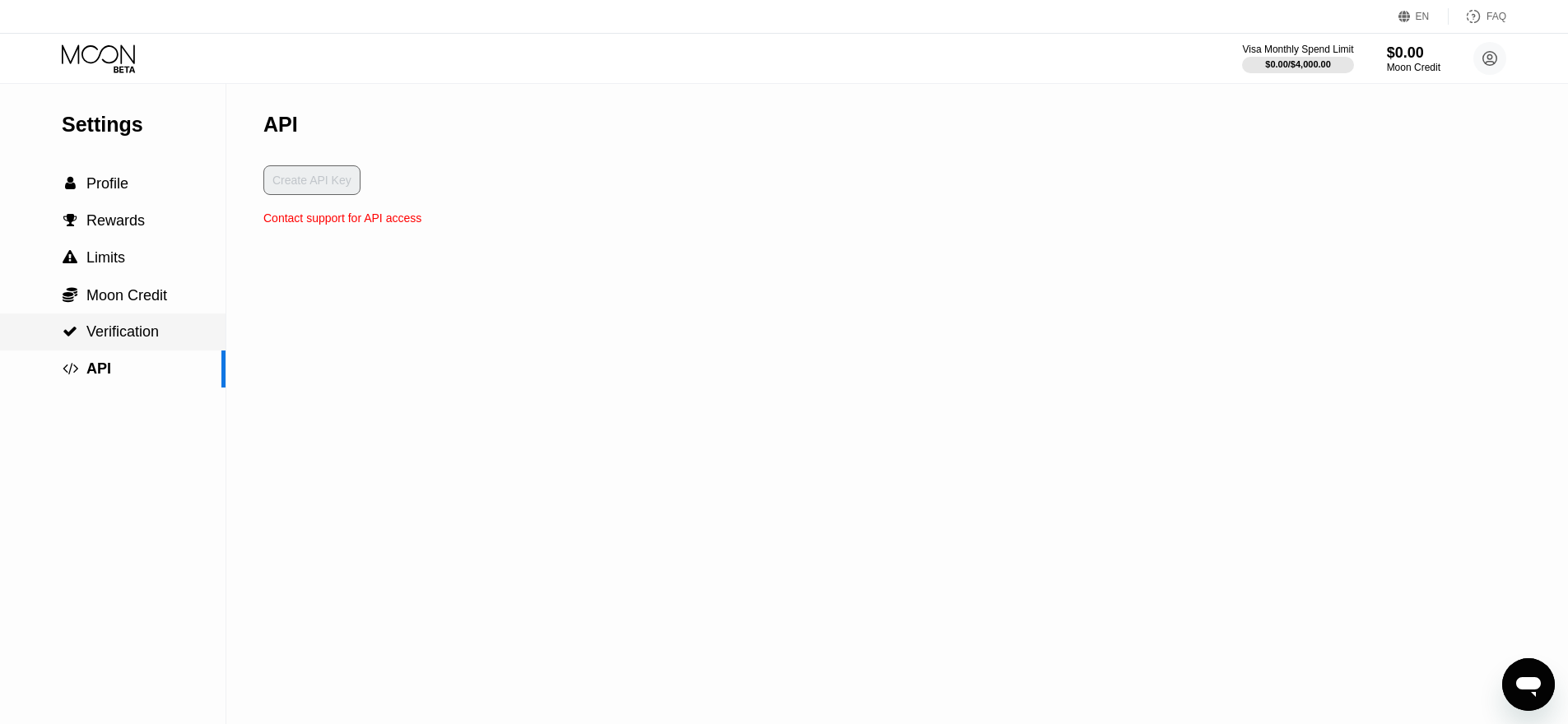
click at [131, 337] on span "Verification" at bounding box center [122, 331] width 72 height 16
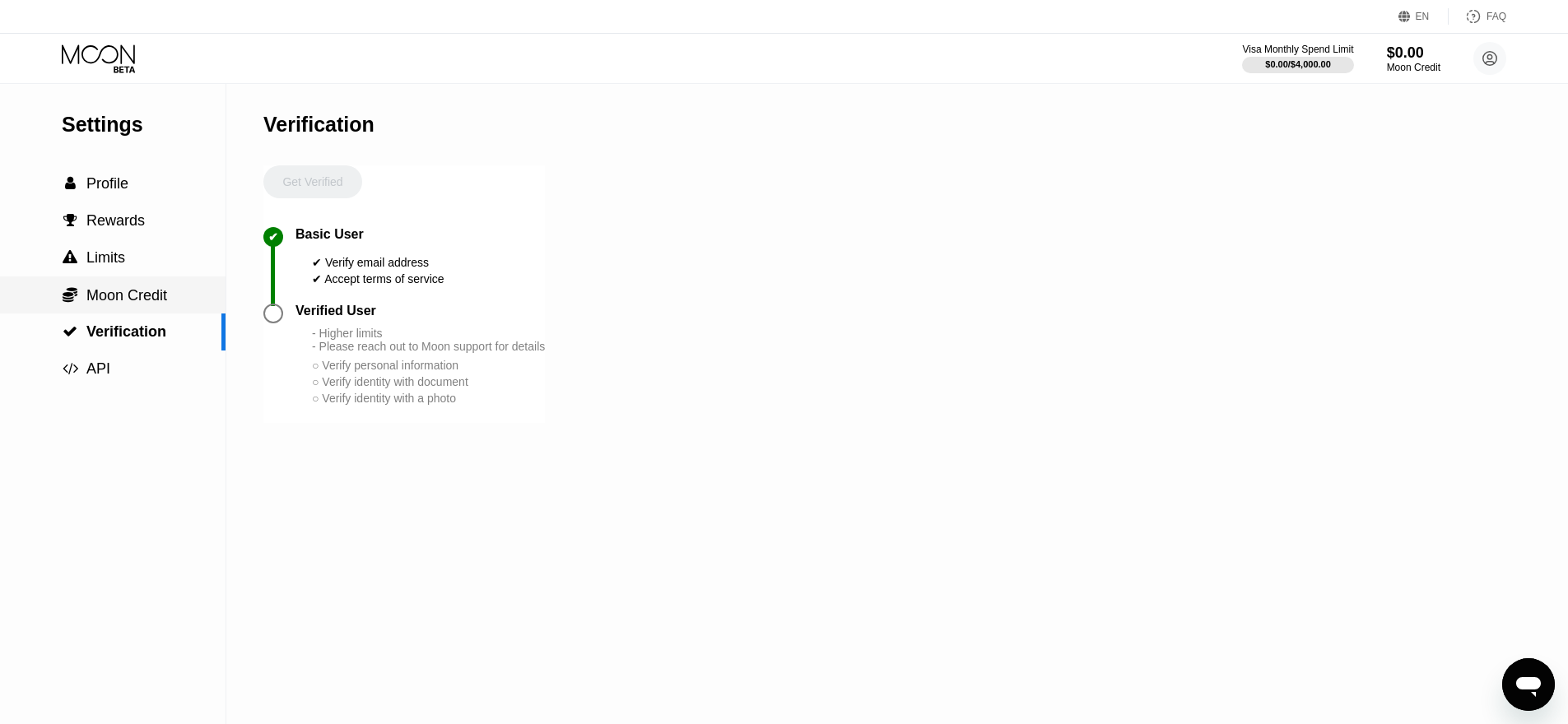
click at [142, 303] on span "Moon Credit" at bounding box center [127, 295] width 81 height 16
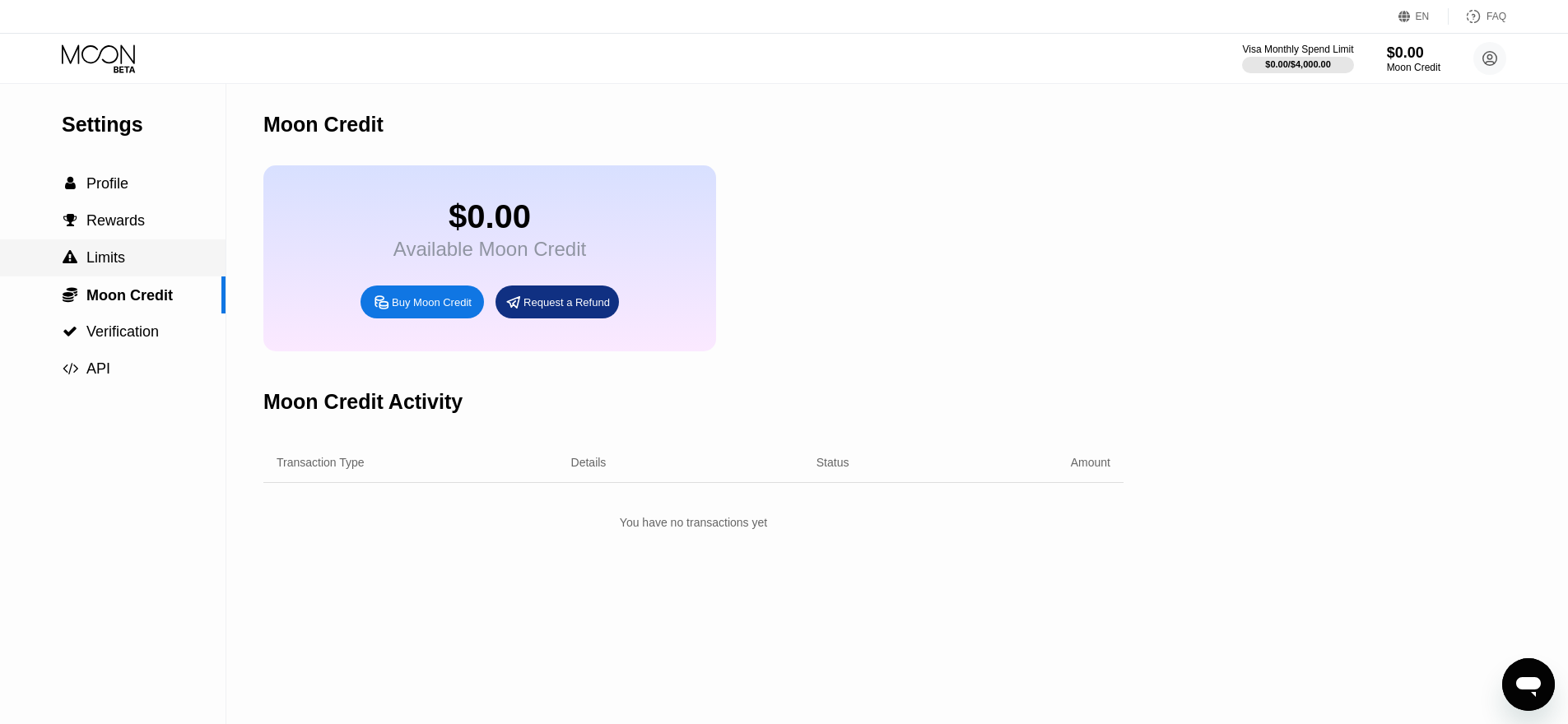
click at [139, 268] on div " Limits" at bounding box center [113, 257] width 226 height 37
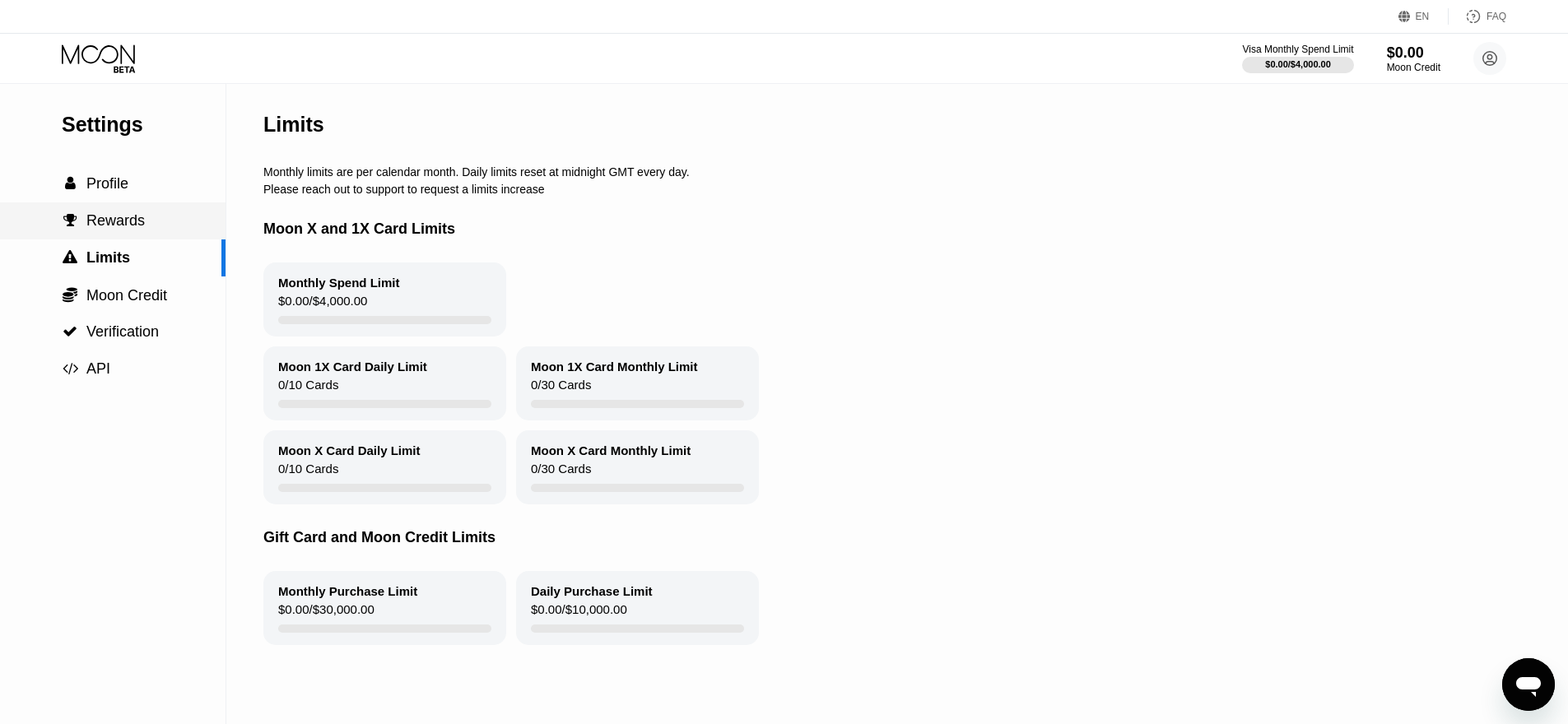
click at [160, 216] on div " Rewards" at bounding box center [113, 221] width 226 height 17
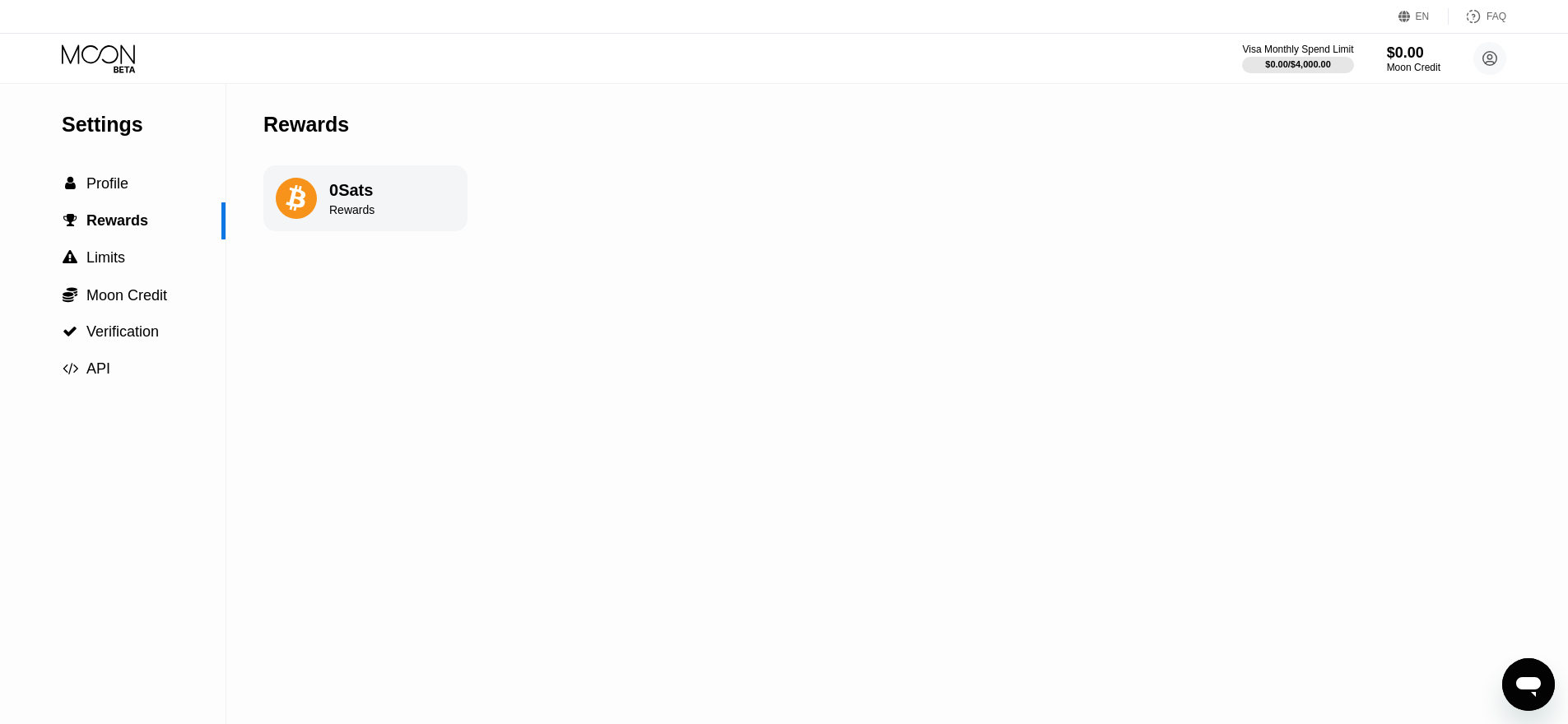
drag, startPoint x: 358, startPoint y: 127, endPoint x: 239, endPoint y: 122, distance: 119.1
click at [239, 122] on div "Settings  Profile  Rewards  Limits  Moon Credit  Verification  API Reward…" at bounding box center [784, 405] width 1568 height 640
drag, startPoint x: 252, startPoint y: 123, endPoint x: 341, endPoint y: 123, distance: 89.0
click at [341, 123] on div "Settings  Profile  Rewards  Limits  Moon Credit  Verification  API Reward…" at bounding box center [784, 405] width 1568 height 640
drag, startPoint x: 264, startPoint y: 127, endPoint x: 346, endPoint y: 128, distance: 82.0
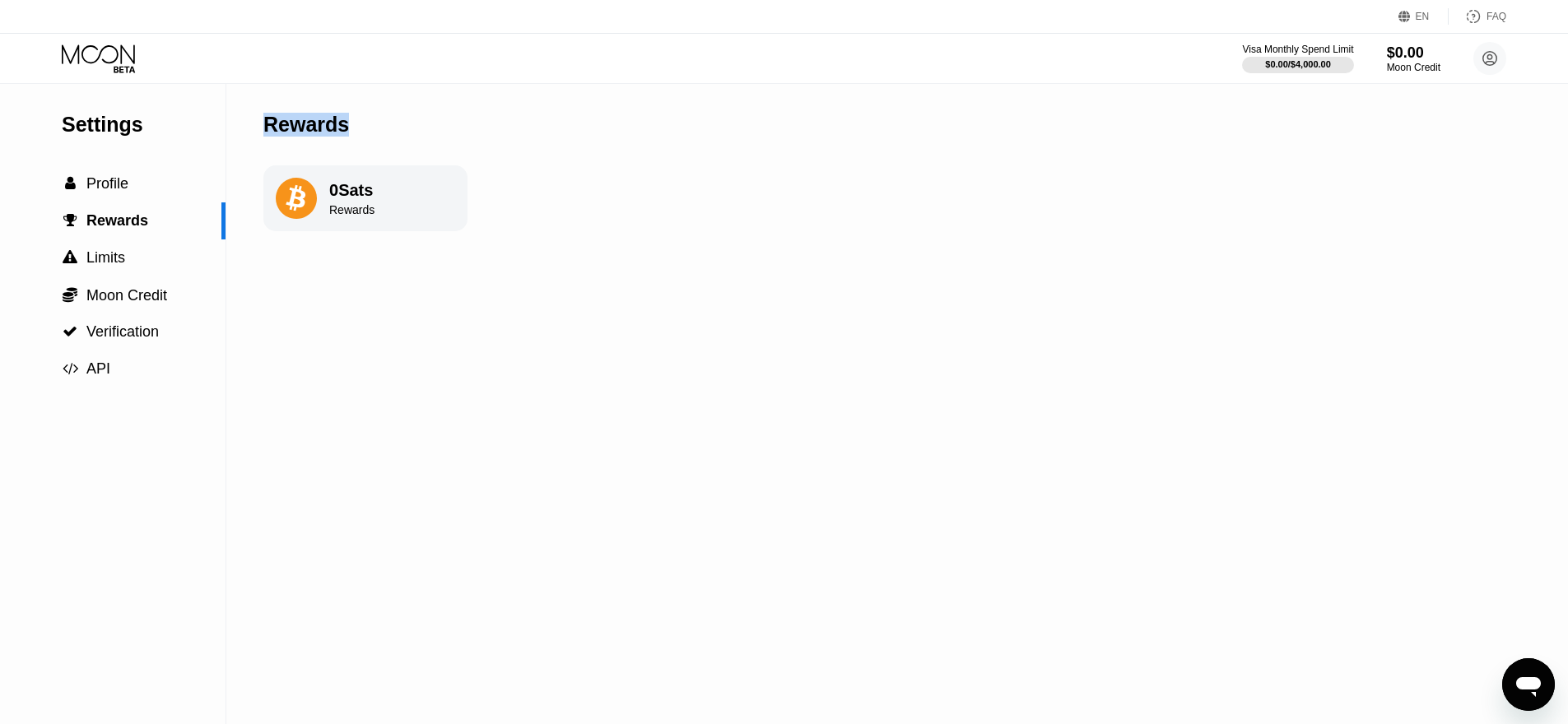
click at [346, 128] on div "Rewards" at bounding box center [306, 125] width 85 height 24
click at [151, 186] on div " Profile" at bounding box center [113, 184] width 226 height 17
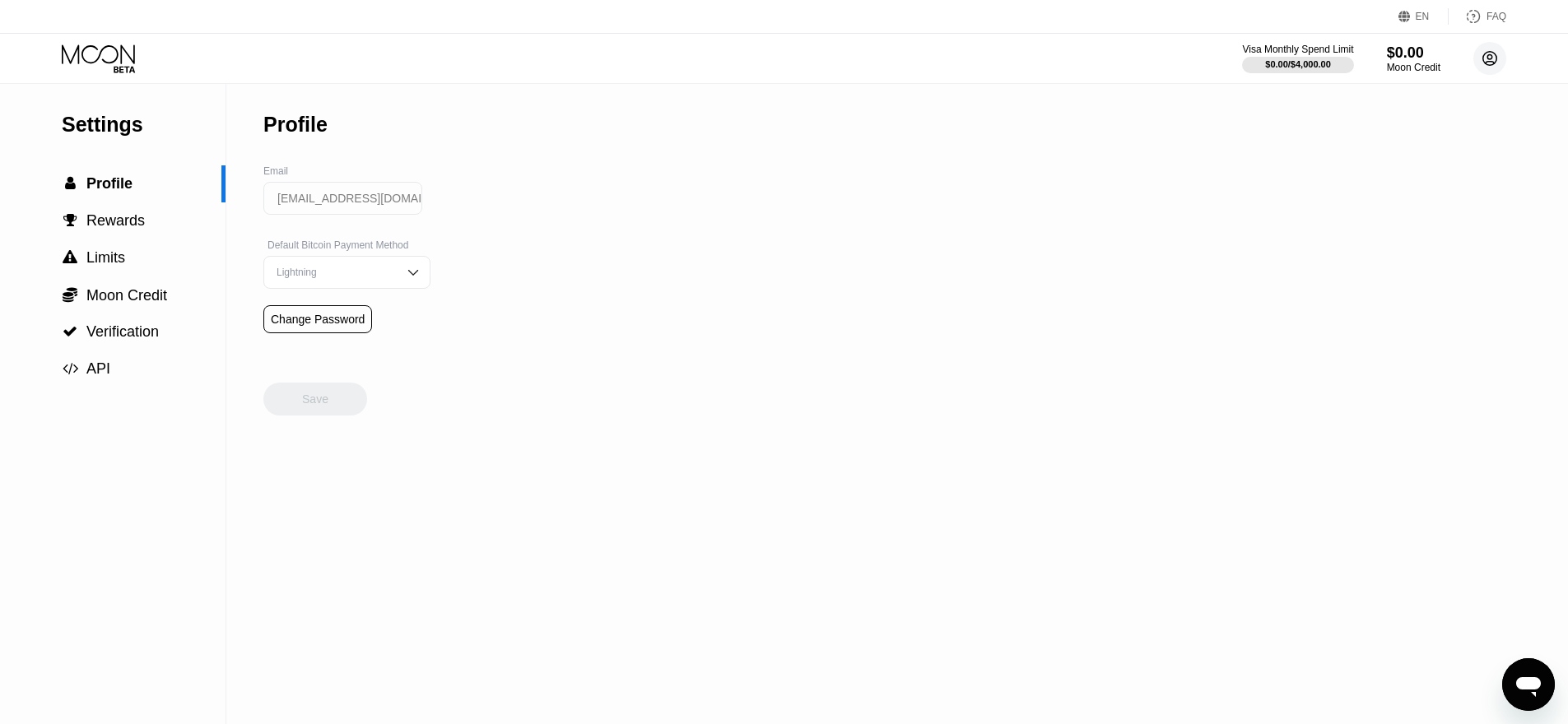
click at [1492, 61] on circle at bounding box center [1490, 59] width 33 height 33
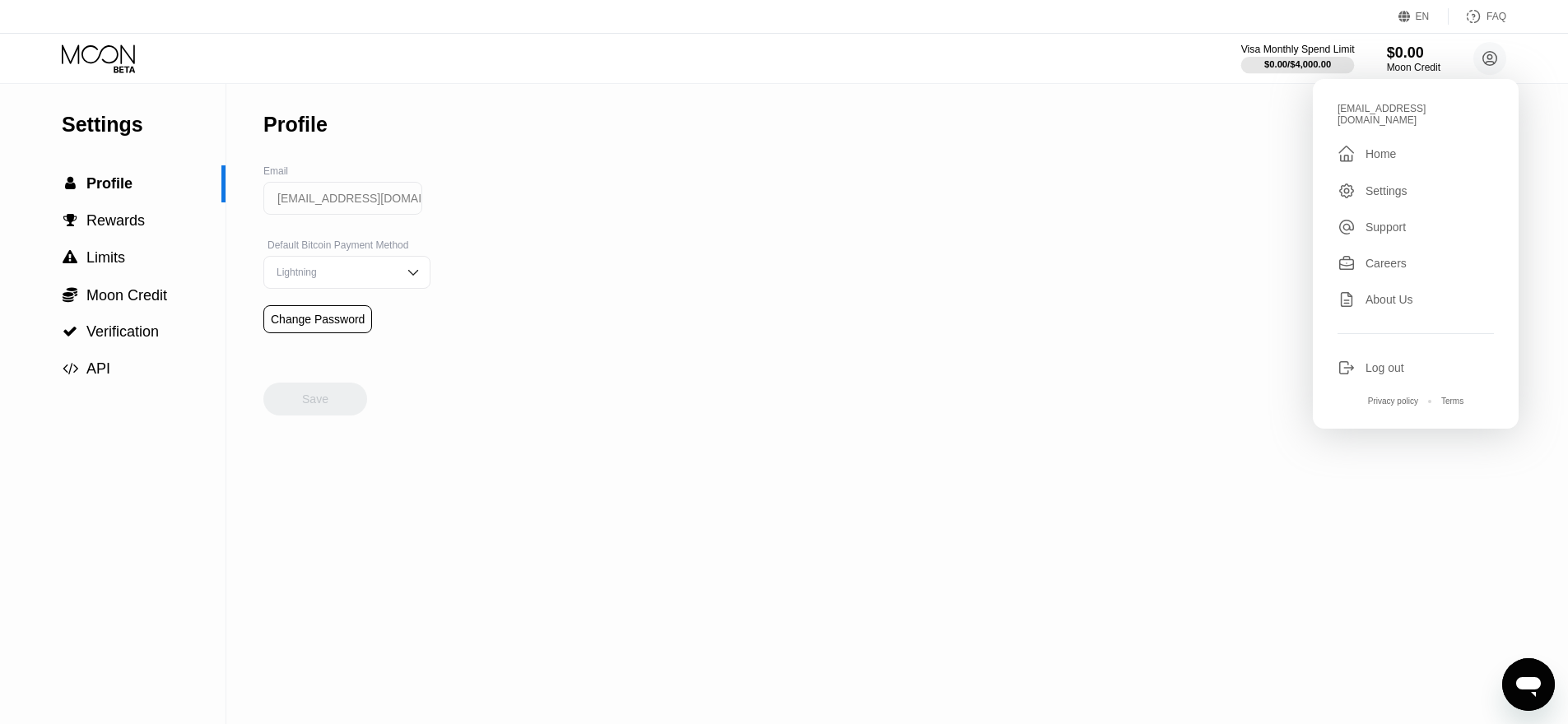
click at [1302, 51] on div "Visa Monthly Spend Limit" at bounding box center [1298, 49] width 114 height 11
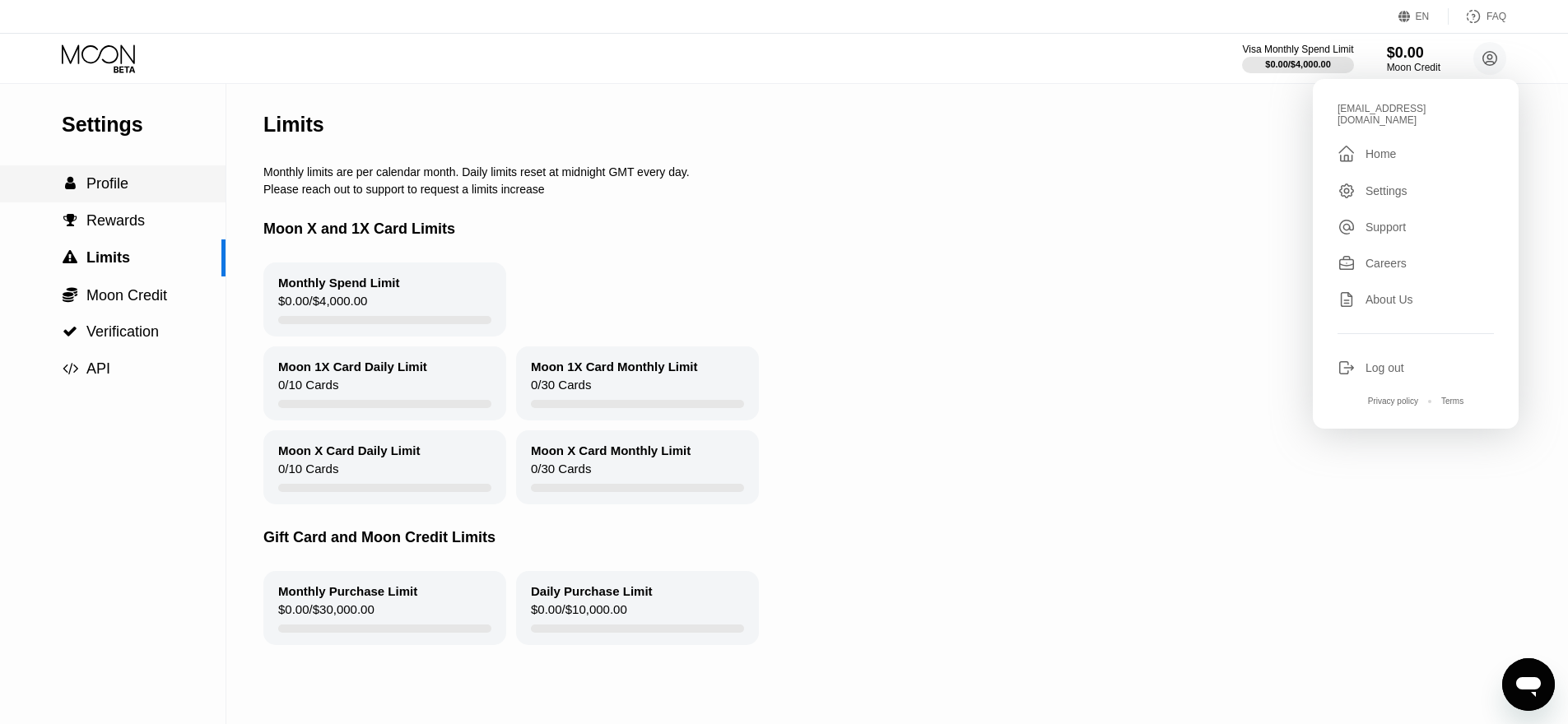
click at [170, 172] on div " Profile" at bounding box center [113, 183] width 226 height 37
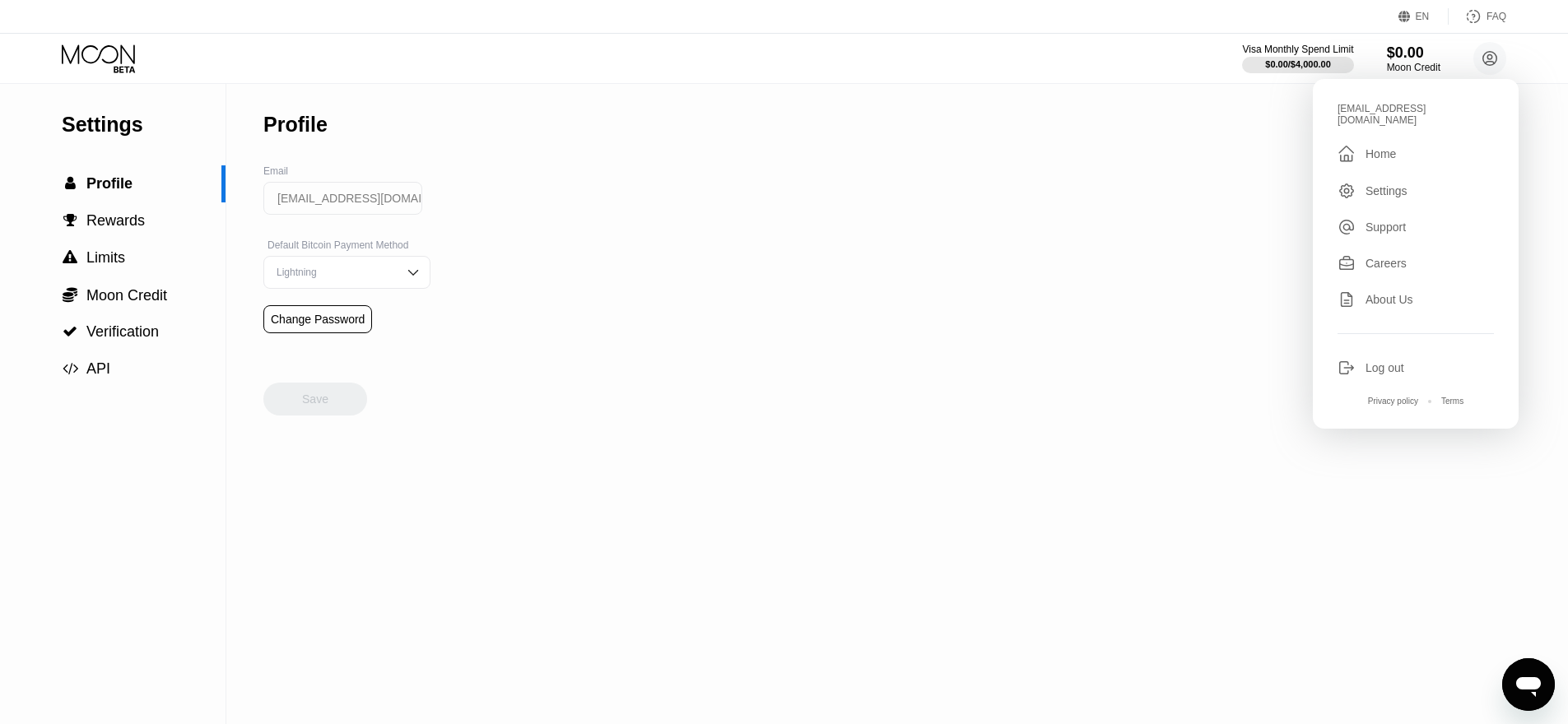
click at [1176, 247] on div "Settings  Profile  Rewards  Limits  Moon Credit  Verification  API Profil…" at bounding box center [784, 405] width 1568 height 640
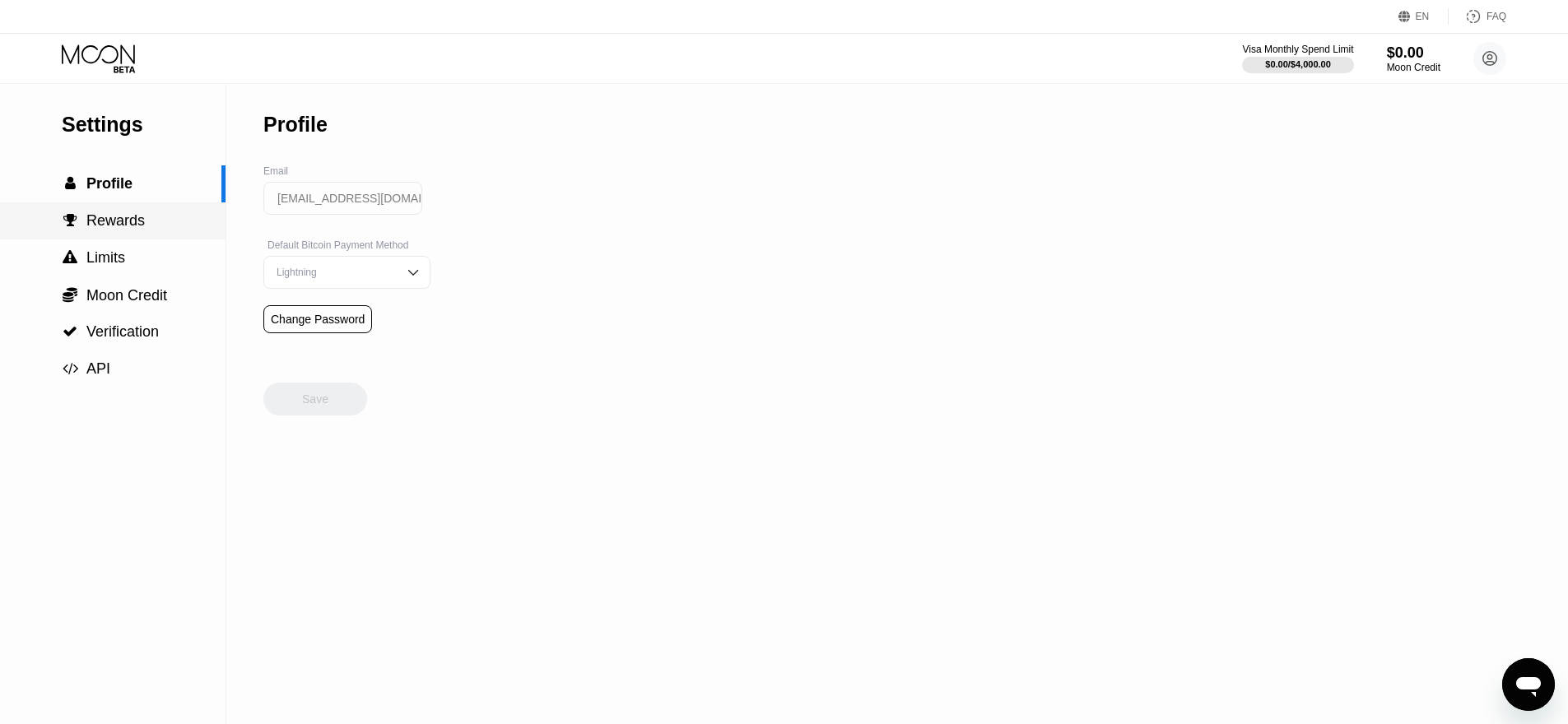
click at [92, 220] on span "Rewards" at bounding box center [115, 220] width 59 height 16
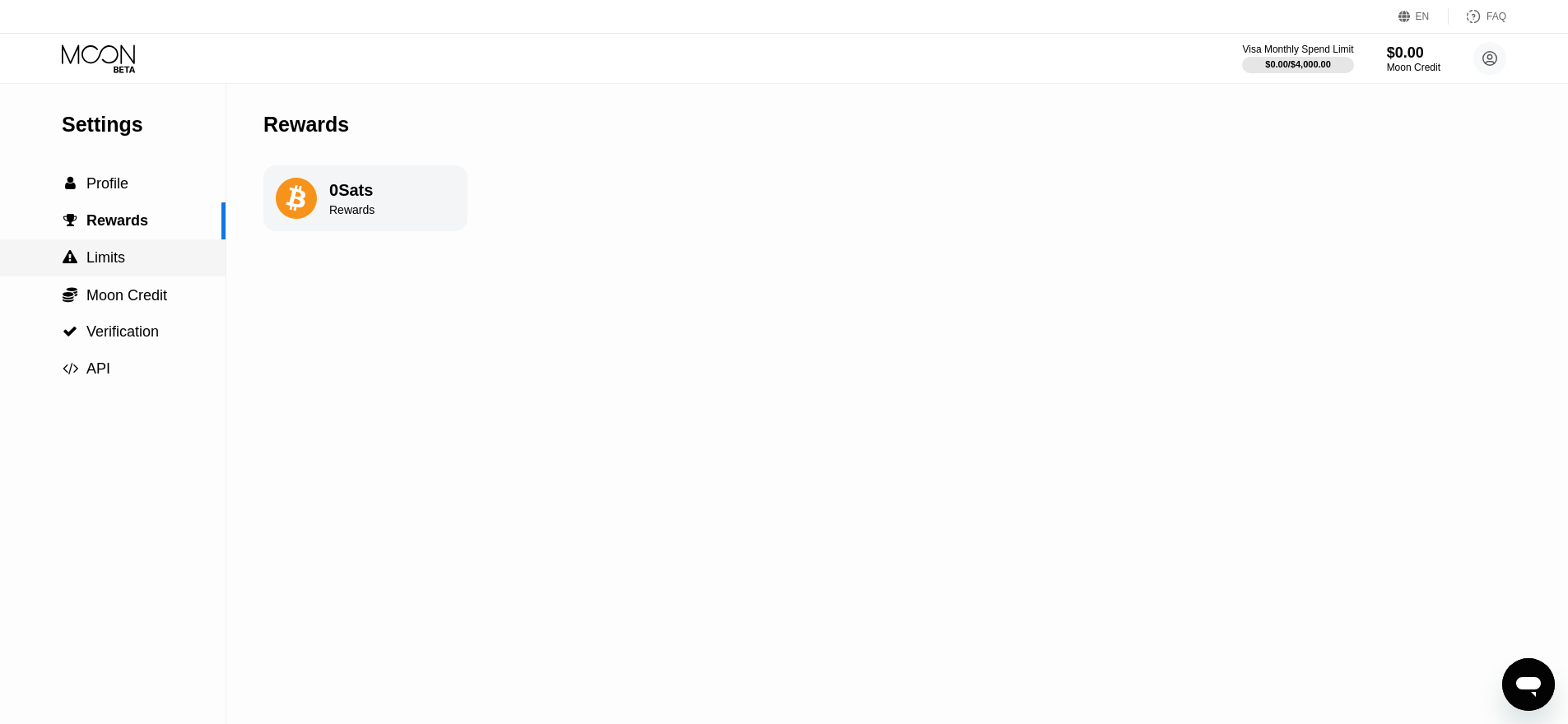
click at [115, 258] on span "Limits" at bounding box center [105, 257] width 39 height 16
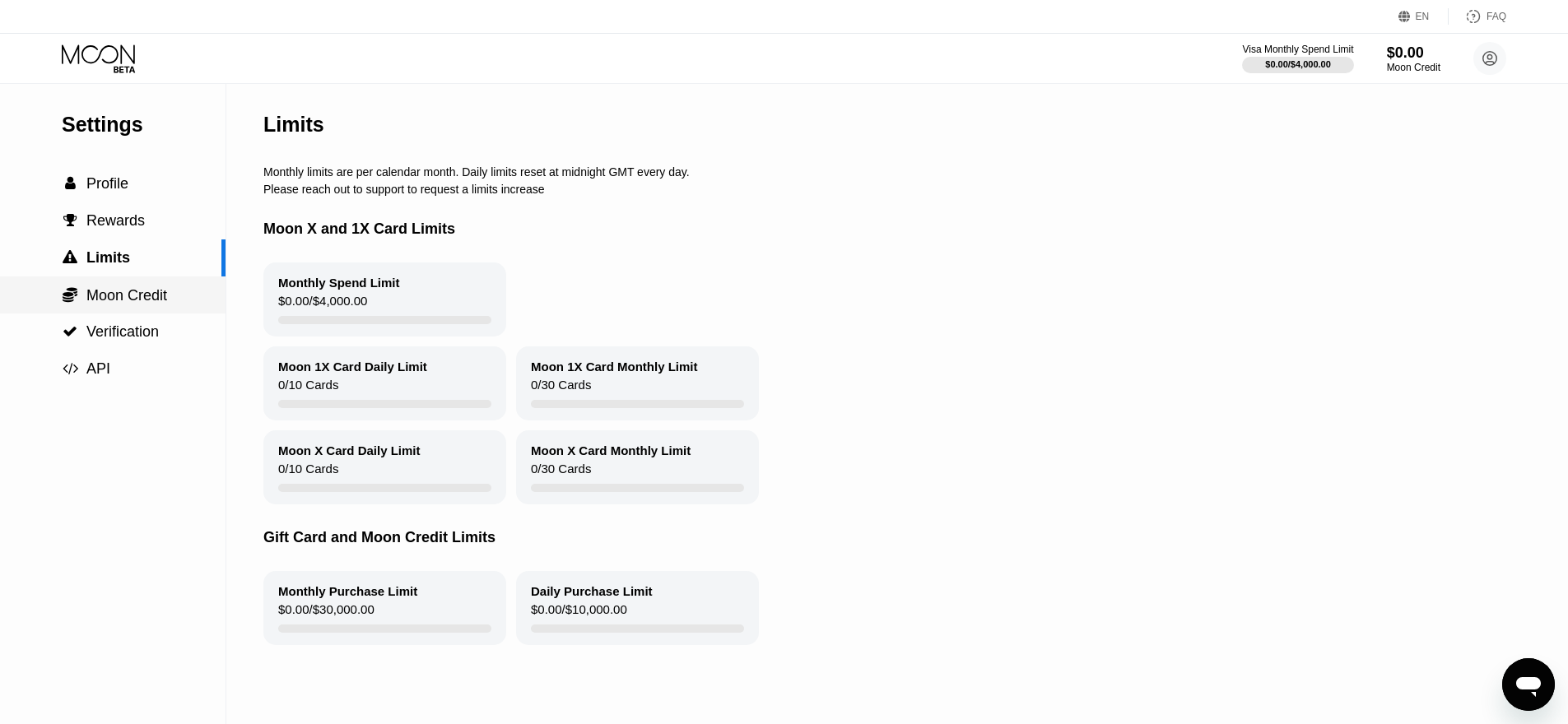
click at [123, 290] on span "Moon Credit" at bounding box center [127, 295] width 81 height 16
